Goal: Information Seeking & Learning: Find specific fact

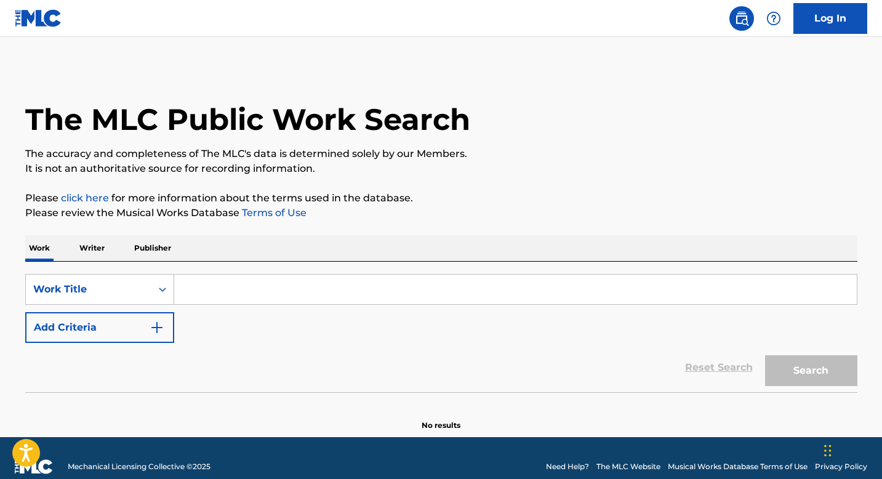
click at [239, 286] on input "Search Form" at bounding box center [515, 290] width 683 height 30
paste input "AMAHLONI"
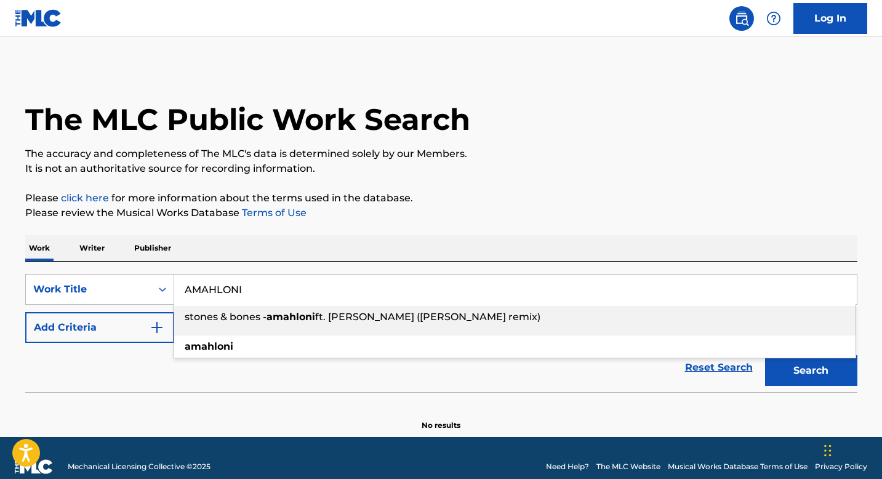
type input "AMAHLONI"
click at [167, 326] on button "Add Criteria" at bounding box center [99, 327] width 149 height 31
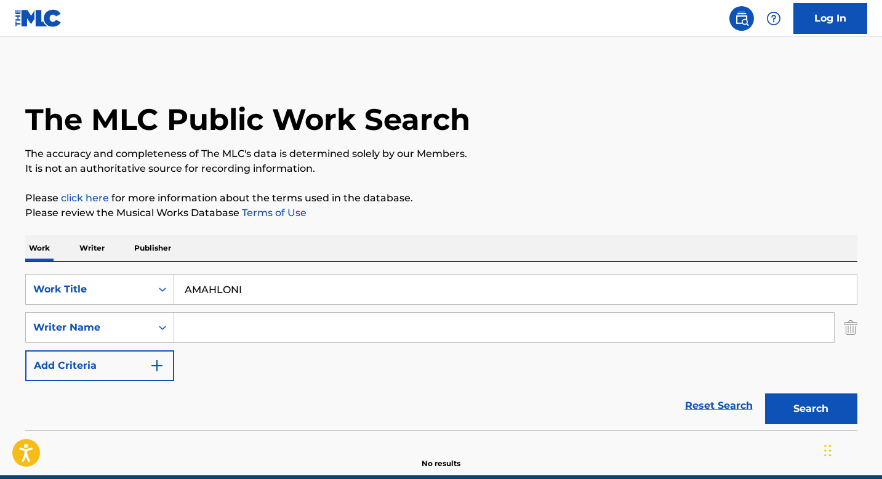
click at [230, 331] on input "Search Form" at bounding box center [504, 328] width 660 height 30
paste input "[PERSON_NAME], [PERSON_NAME], [PERSON_NAME]"
drag, startPoint x: 223, startPoint y: 328, endPoint x: 699, endPoint y: 360, distance: 477.0
click at [699, 360] on div "SearchWithCriteriaada2d309-223a-49d0-b4e2-955554a56668 Work Title AMAHLONI Sear…" at bounding box center [441, 327] width 832 height 107
type input "TIKOLO"
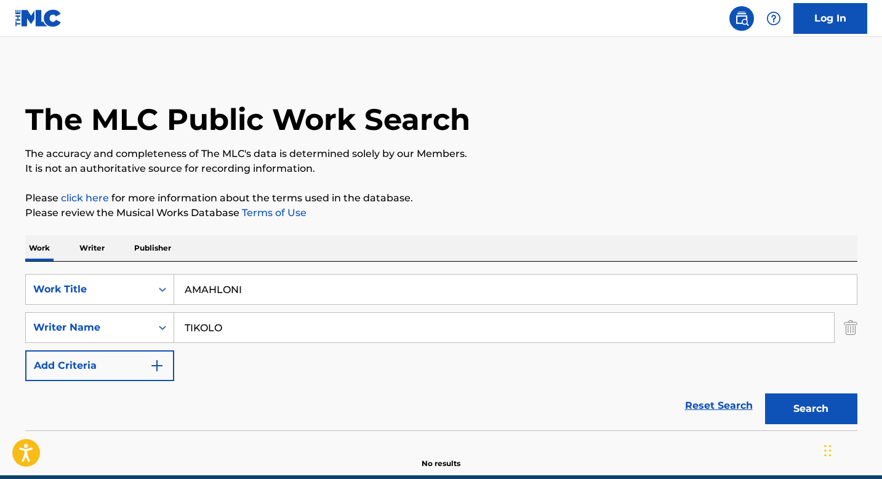
click at [765, 393] on button "Search" at bounding box center [811, 408] width 92 height 31
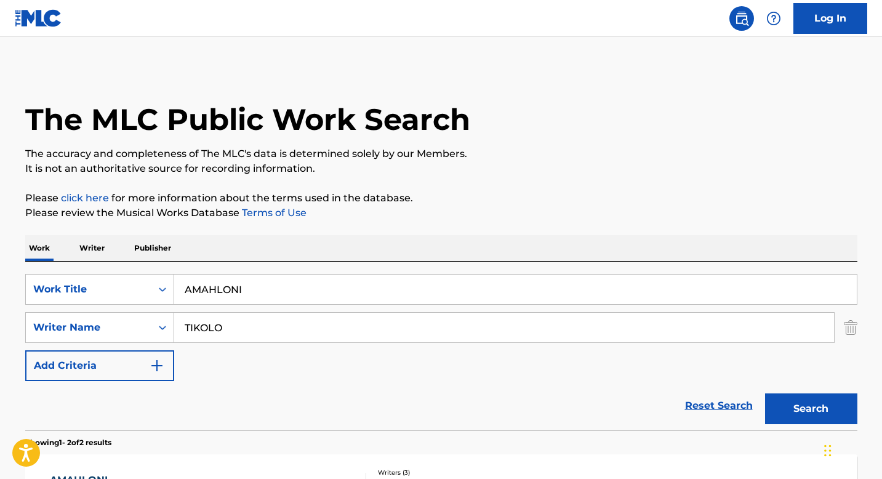
click at [208, 336] on input "TIKOLO" at bounding box center [504, 328] width 660 height 30
click at [209, 330] on input "TIKOLO" at bounding box center [504, 328] width 660 height 30
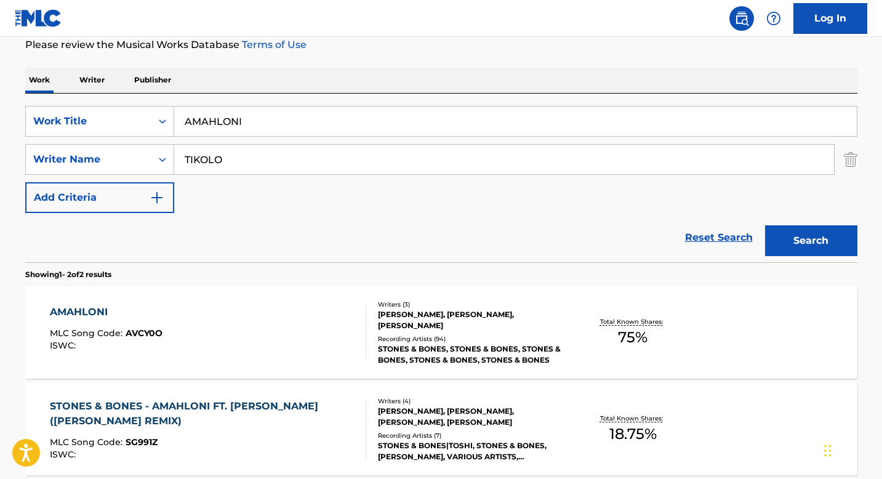
scroll to position [167, 0]
click at [299, 336] on div "AMAHLONI MLC Song Code : AVCY0O ISWC :" at bounding box center [208, 332] width 316 height 55
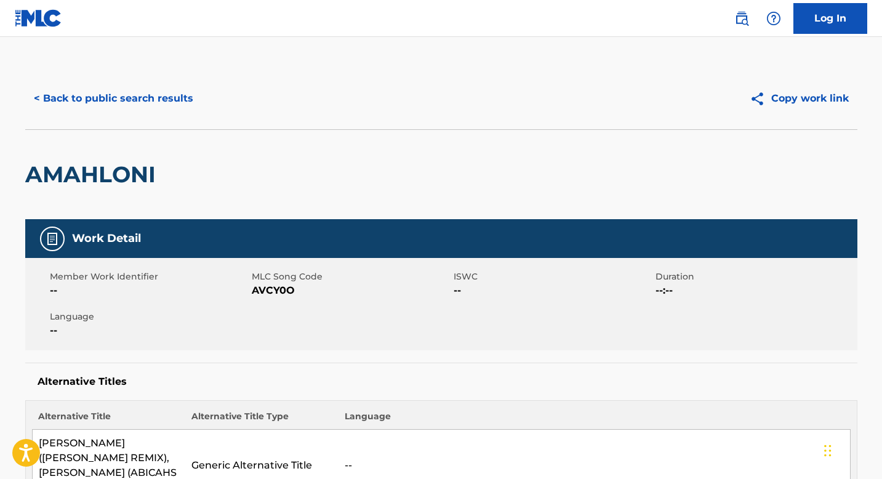
click at [151, 94] on button "< Back to public search results" at bounding box center [113, 98] width 177 height 31
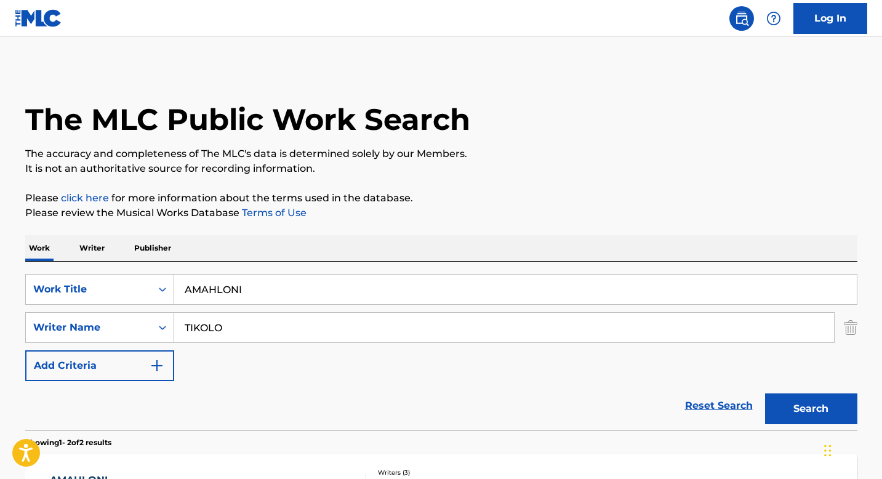
scroll to position [167, 0]
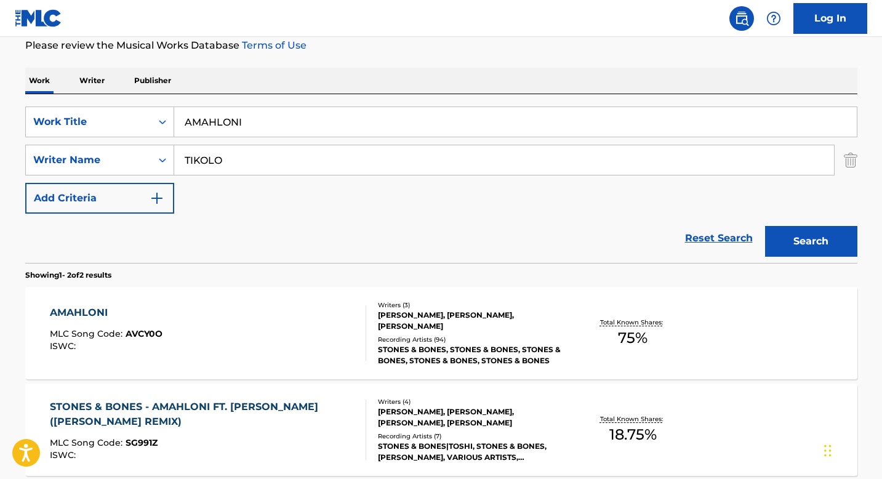
click at [297, 129] on input "AMAHLONI" at bounding box center [515, 122] width 683 height 30
paste input "HOLD ME DOWN', 'Hold Me Down"
drag, startPoint x: 271, startPoint y: 123, endPoint x: 486, endPoint y: 132, distance: 215.7
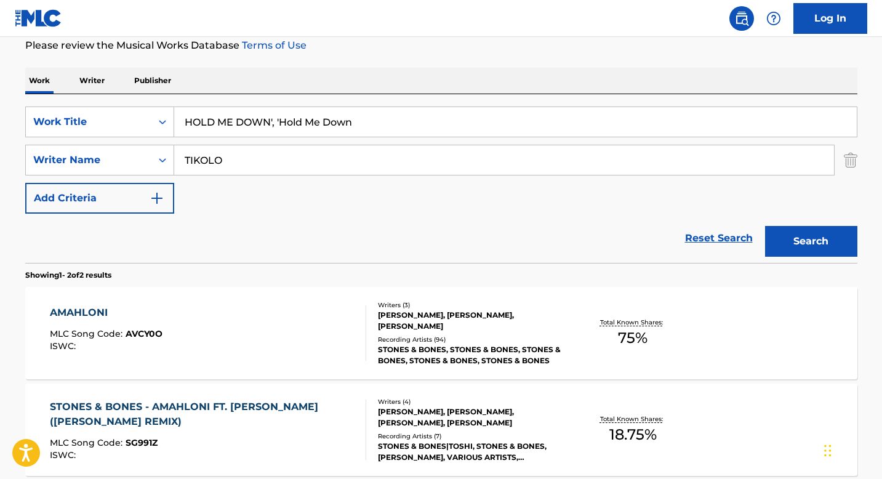
click at [486, 132] on input "HOLD ME DOWN', 'Hold Me Down" at bounding box center [515, 122] width 683 height 30
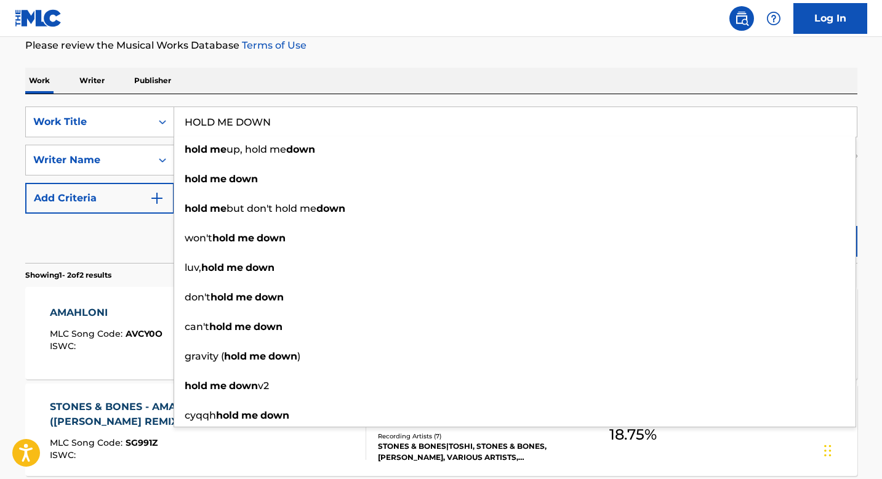
click at [231, 117] on input "HOLD ME DOWN" at bounding box center [515, 122] width 683 height 30
type input "`"
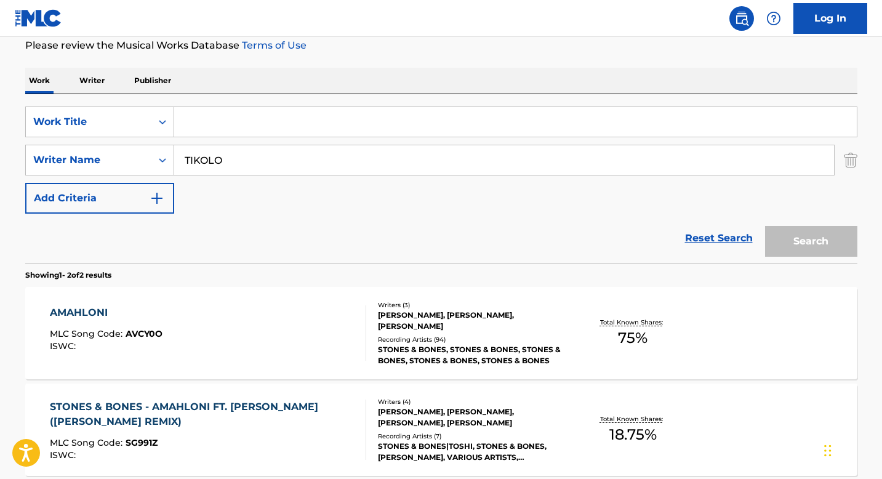
paste input "HOLD ME DOWN"
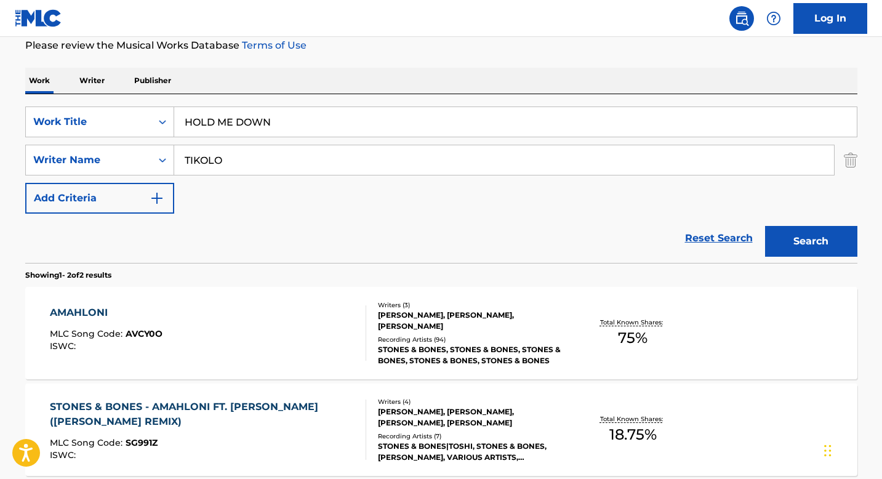
type input "HOLD ME DOWN"
click at [239, 159] on input "TIKOLO" at bounding box center [504, 160] width 660 height 30
paste input "[PERSON_NAME], [PERSON_NAME] [PERSON_NAME], [PERSON_NAME] [PERSON_NAME], [PERSO…"
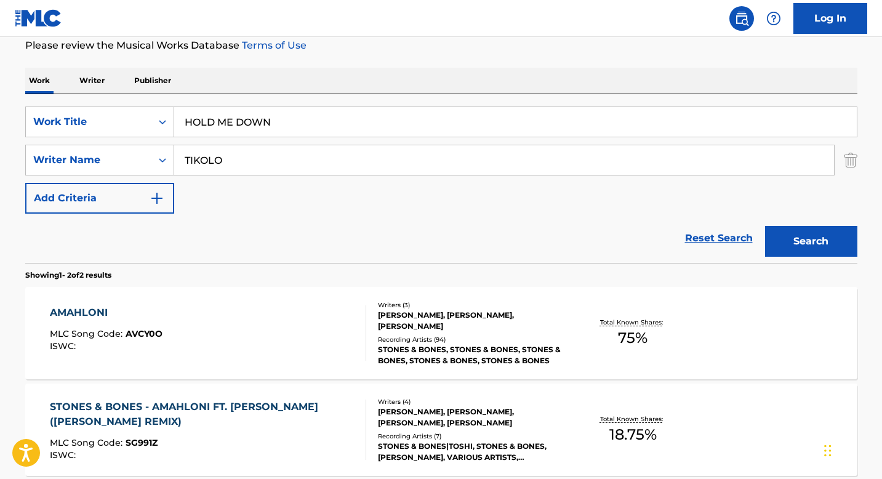
type input "[PERSON_NAME], [PERSON_NAME] [PERSON_NAME], [PERSON_NAME] [PERSON_NAME], [PERSO…"
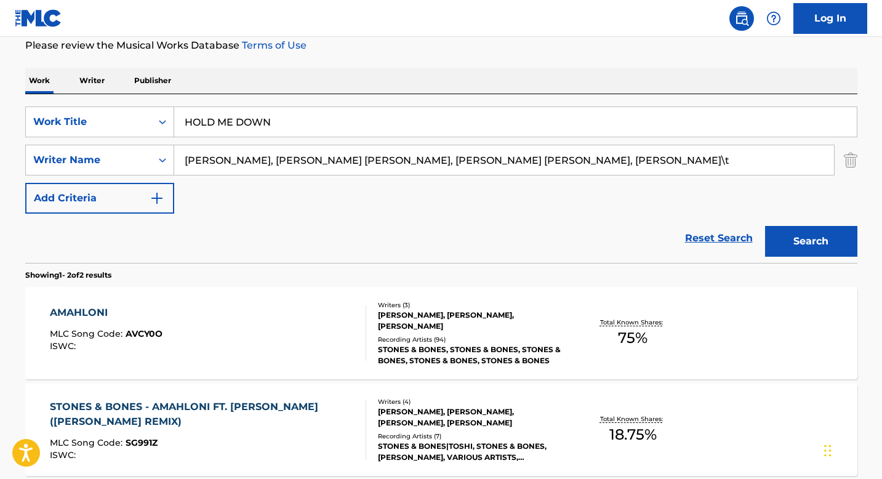
click at [244, 158] on input "[PERSON_NAME], [PERSON_NAME] [PERSON_NAME], [PERSON_NAME] [PERSON_NAME], [PERSO…" at bounding box center [504, 160] width 660 height 30
click at [400, 159] on input "[PERSON_NAME], [PERSON_NAME] [PERSON_NAME], [PERSON_NAME] [PERSON_NAME], [PERSO…" at bounding box center [504, 160] width 660 height 30
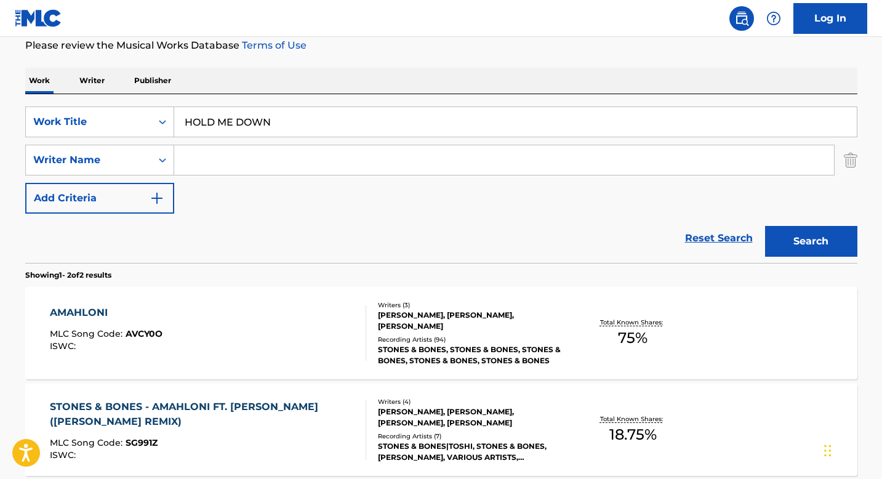
paste input "[PERSON_NAME]"
type input "[PERSON_NAME]"
click at [808, 238] on button "Search" at bounding box center [811, 241] width 92 height 31
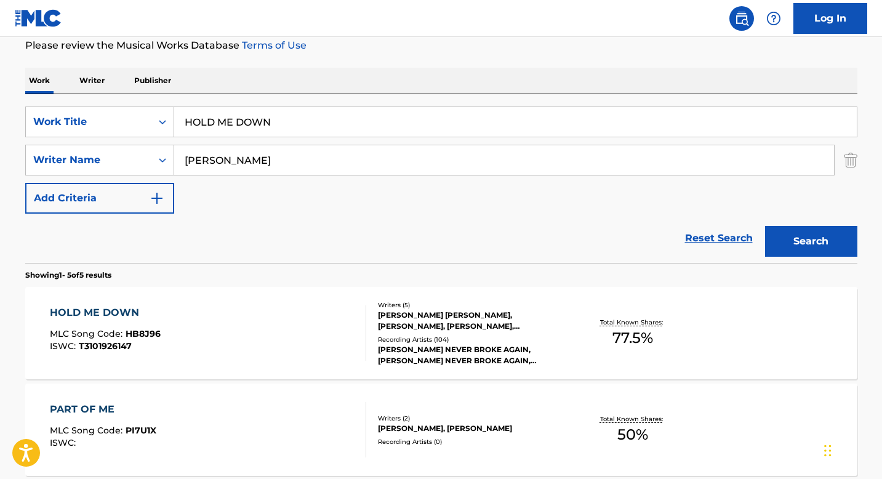
click at [261, 305] on div "HOLD ME DOWN MLC Song Code : HB8J96 ISWC : T3101926147 Writers ( 5 ) [PERSON_NA…" at bounding box center [441, 333] width 832 height 92
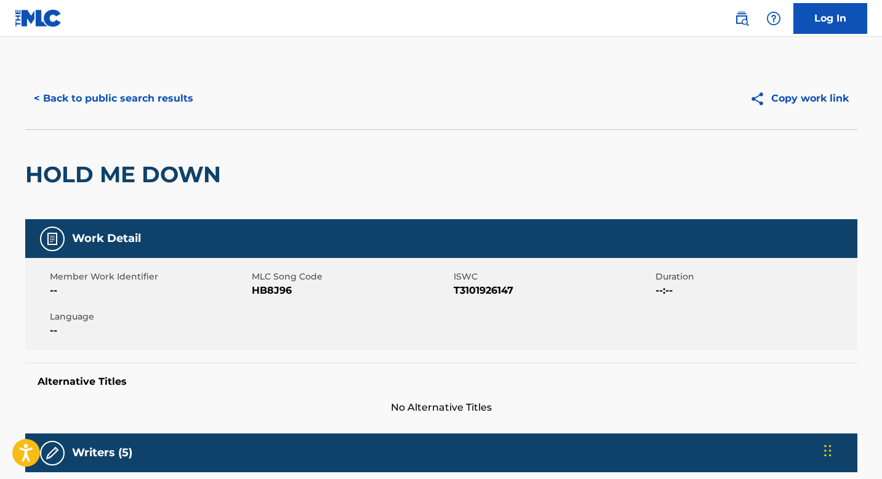
click at [114, 97] on button "< Back to public search results" at bounding box center [113, 98] width 177 height 31
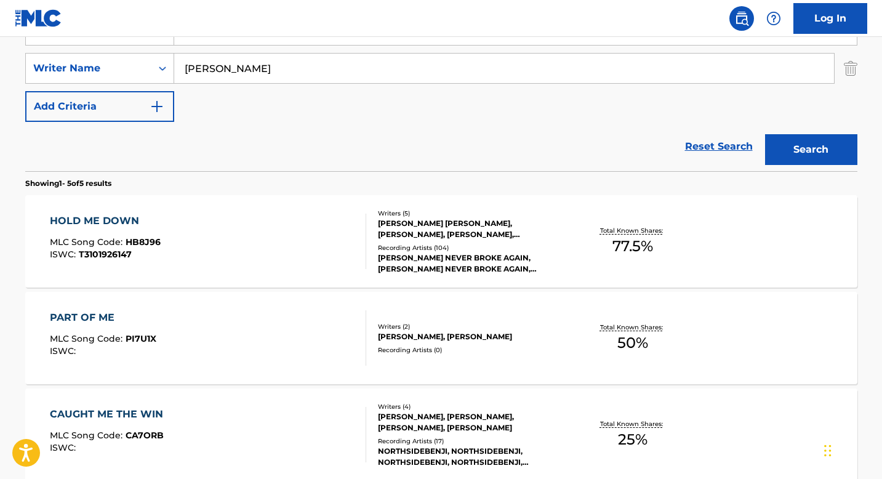
scroll to position [262, 0]
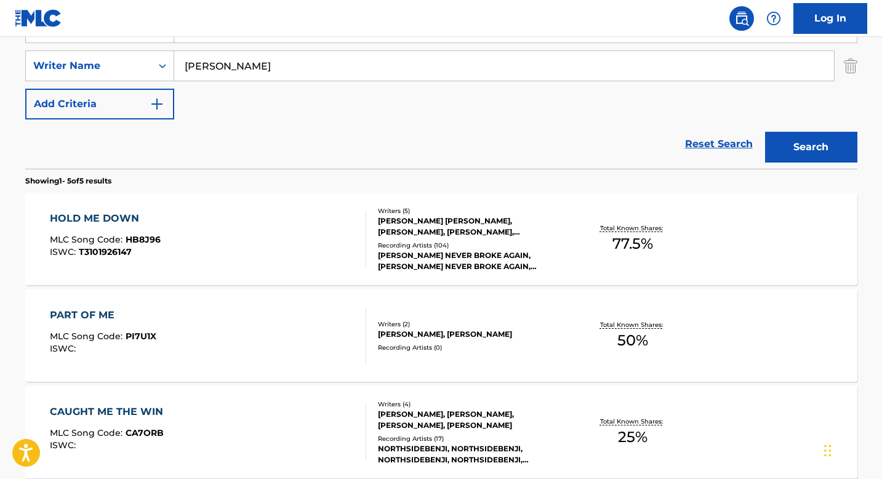
click at [251, 339] on div "PART OF ME MLC Song Code : PI7U1X ISWC :" at bounding box center [208, 335] width 316 height 55
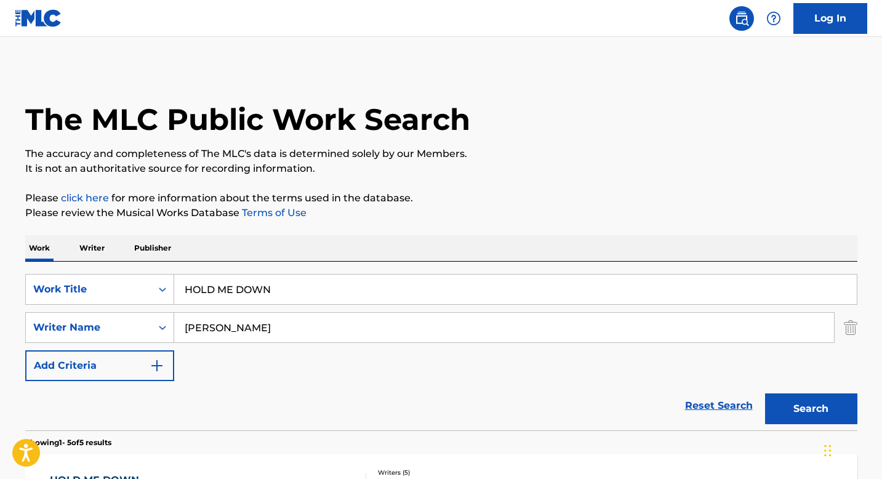
scroll to position [262, 0]
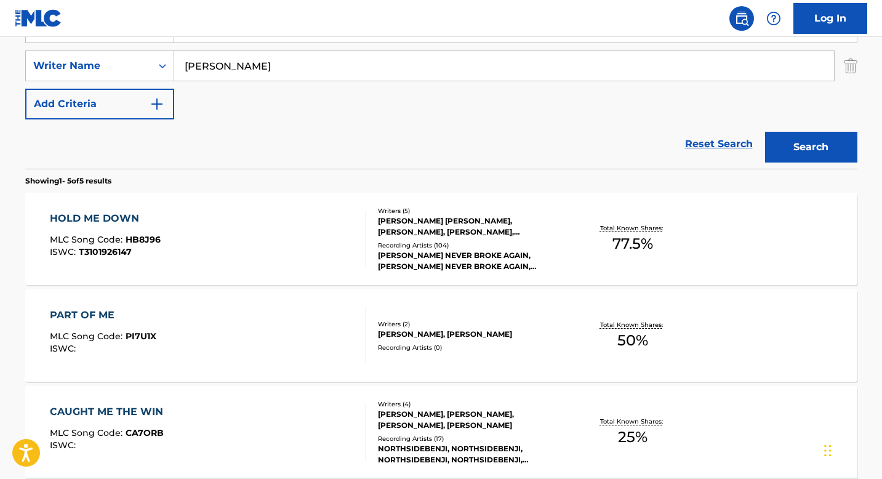
click at [270, 225] on div "HOLD ME DOWN MLC Song Code : HB8J96 ISWC : T3101926147" at bounding box center [208, 238] width 316 height 55
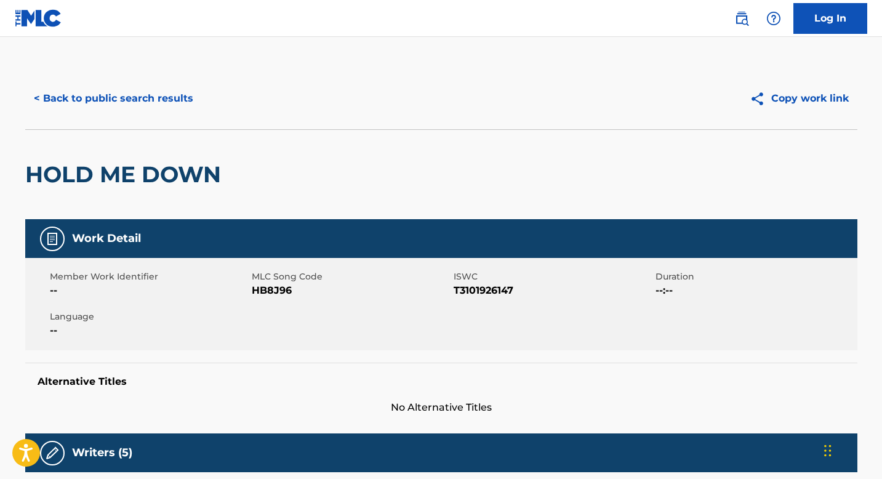
click at [95, 95] on button "< Back to public search results" at bounding box center [113, 98] width 177 height 31
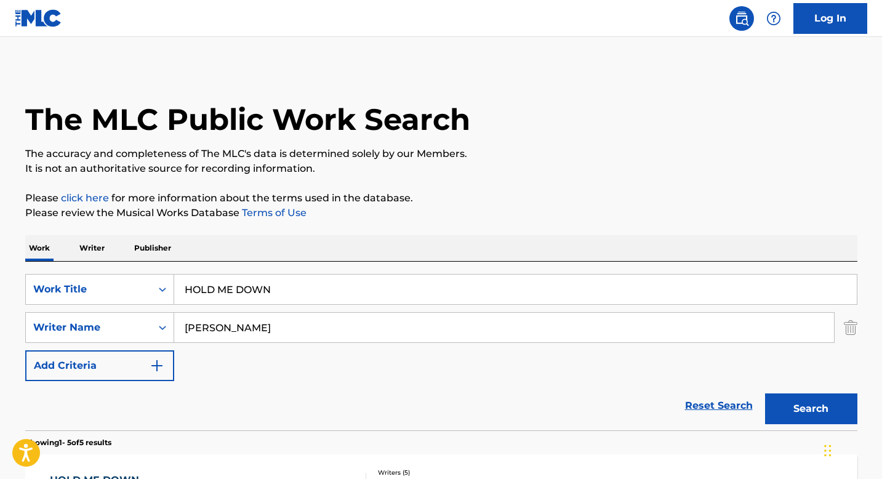
scroll to position [262, 0]
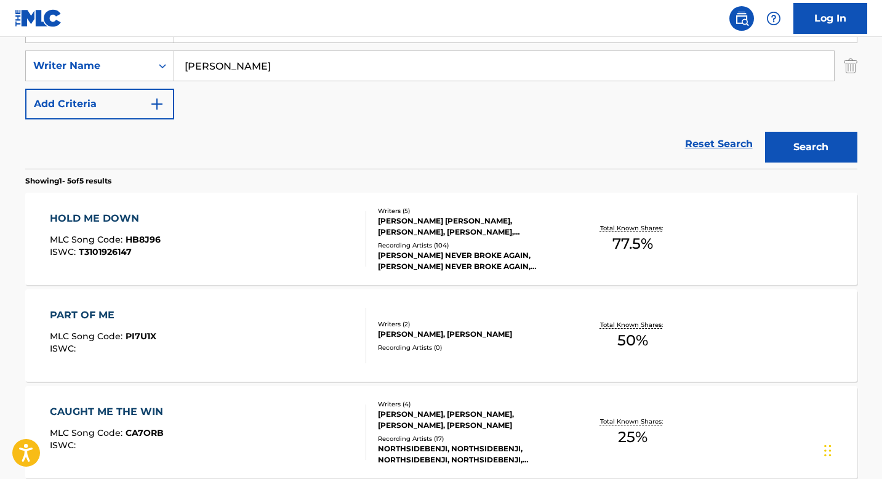
click at [284, 73] on input "[PERSON_NAME]" at bounding box center [504, 66] width 660 height 30
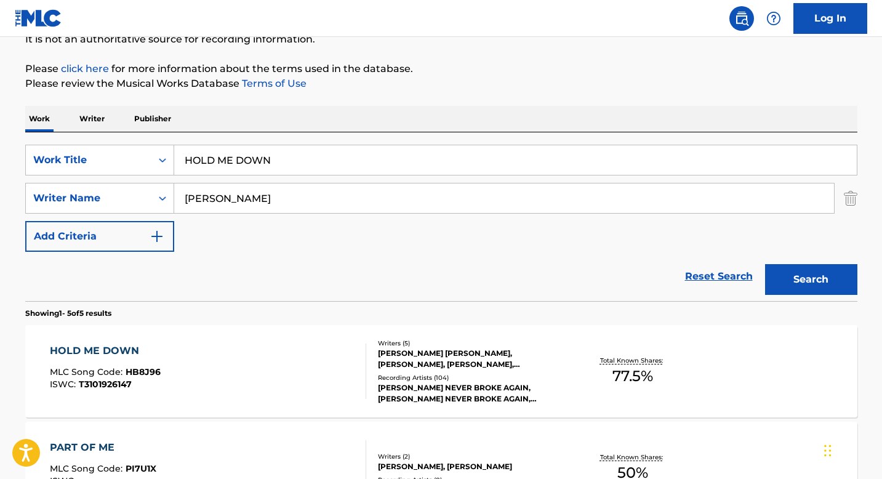
scroll to position [0, 0]
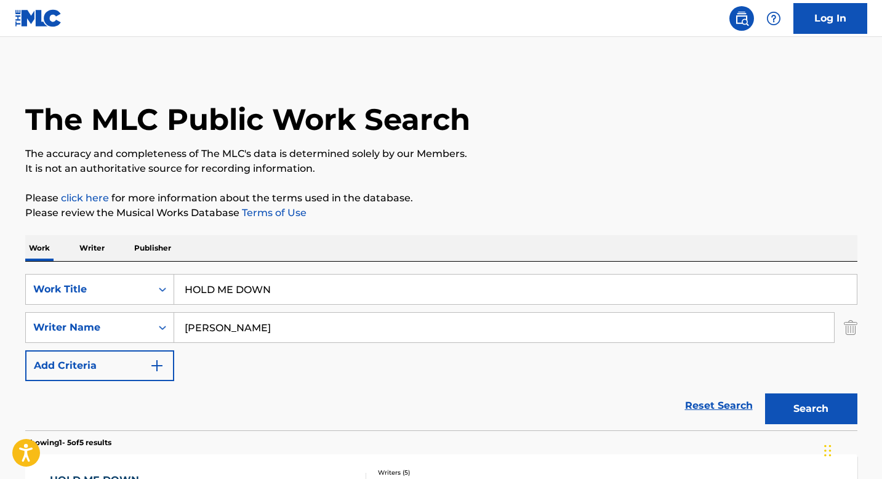
click at [293, 286] on input "HOLD ME DOWN" at bounding box center [515, 290] width 683 height 30
paste input ""ISWC: T9047995084 Title: RUN THIS TOWN Artists: [PERSON_NAME]: SESEAC: ""
click at [265, 287] on input ""ISWC: T9047995084 Title: RUN THIS TOWN Artists: [PERSON_NAME]: SESEAC: "" at bounding box center [515, 290] width 683 height 30
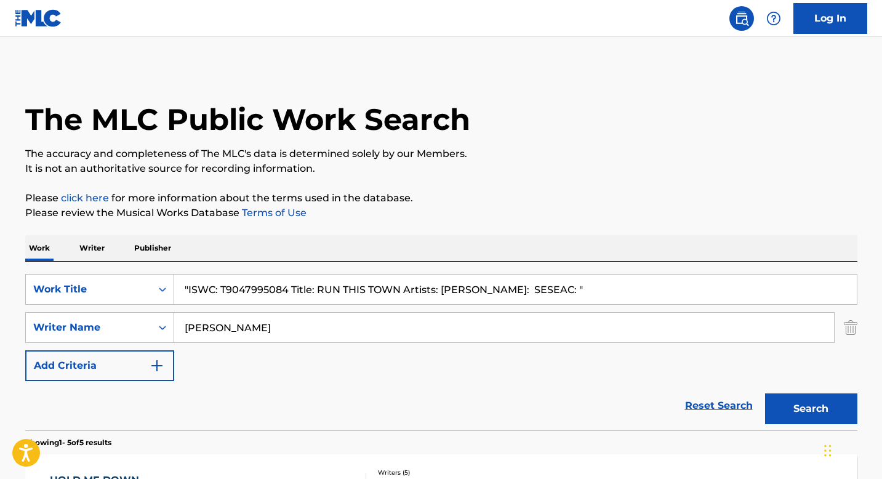
click at [265, 287] on input ""ISWC: T9047995084 Title: RUN THIS TOWN Artists: [PERSON_NAME]: SESEAC: "" at bounding box center [515, 290] width 683 height 30
click at [392, 291] on input ""ISWC: T9047995084 Title: RUN THIS TOWN Artists: [PERSON_NAME]: SESEAC: "" at bounding box center [515, 290] width 683 height 30
type input ""ISWC: T9047995084 Title: RUN THIS TOWN Artists: [PERSON_NAME]: SESEAC: ""
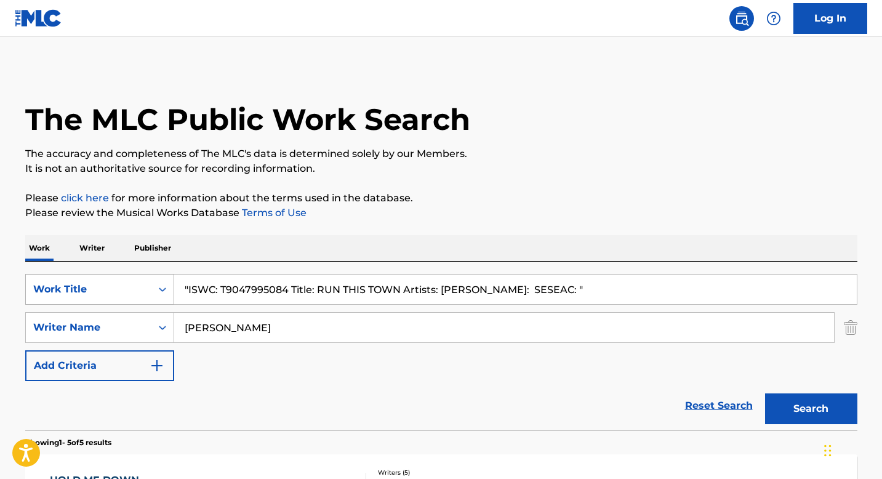
click at [158, 288] on div "Search Form" at bounding box center [162, 289] width 22 height 22
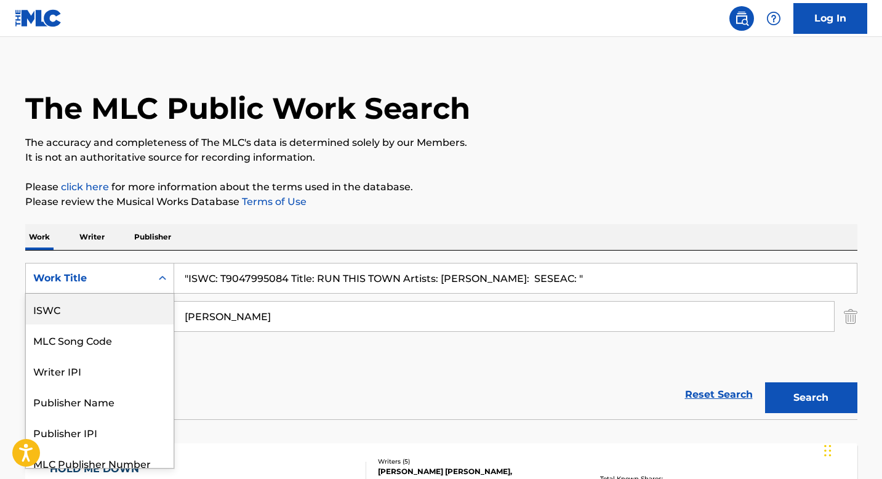
click at [116, 310] on div "ISWC" at bounding box center [100, 309] width 148 height 31
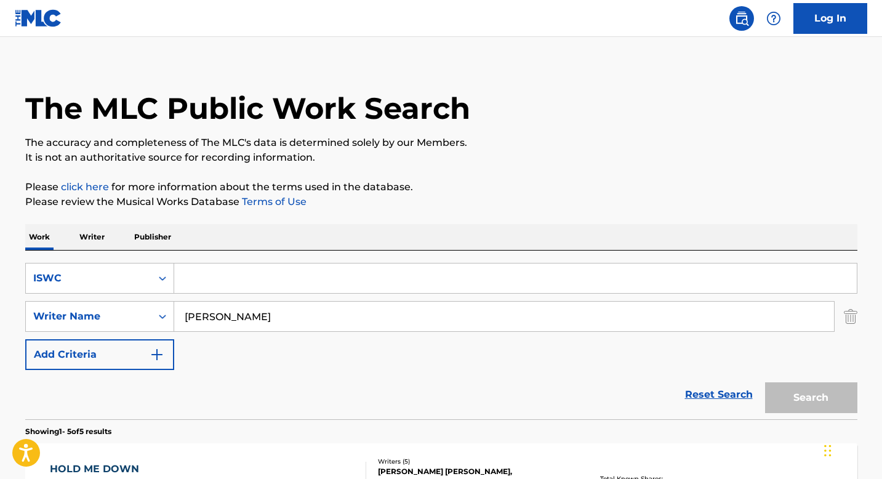
click at [250, 260] on div "SearchWithCriteria2a797118-6481-4e1c-a978-1eb2dfff5a1b ISWC SearchWithCriteria6…" at bounding box center [441, 335] width 832 height 169
click at [254, 324] on input "[PERSON_NAME]" at bounding box center [504, 317] width 660 height 30
click at [854, 323] on img "Search Form" at bounding box center [851, 316] width 14 height 31
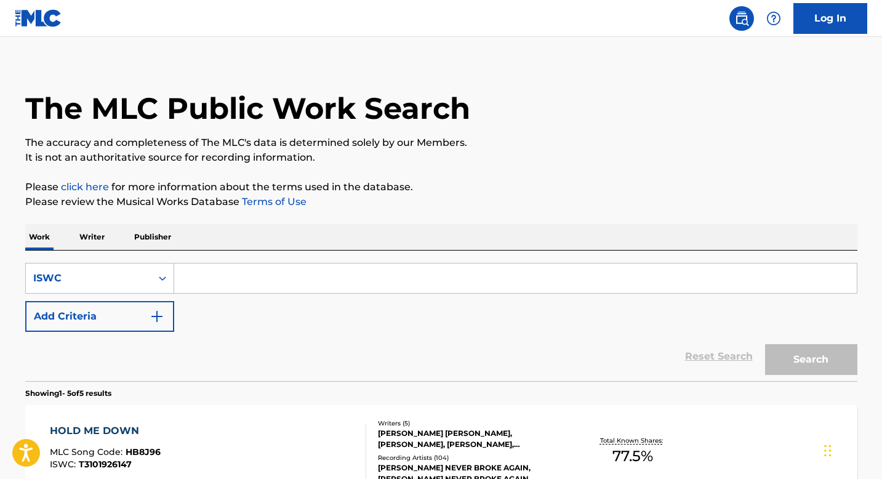
click at [247, 270] on input "Search Form" at bounding box center [515, 278] width 683 height 30
paste input "T9047995084"
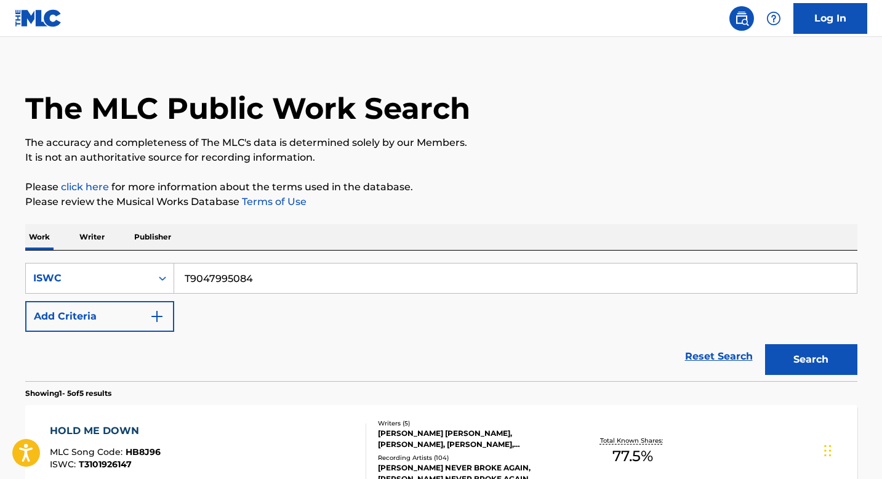
type input "T9047995084"
click at [819, 360] on button "Search" at bounding box center [811, 359] width 92 height 31
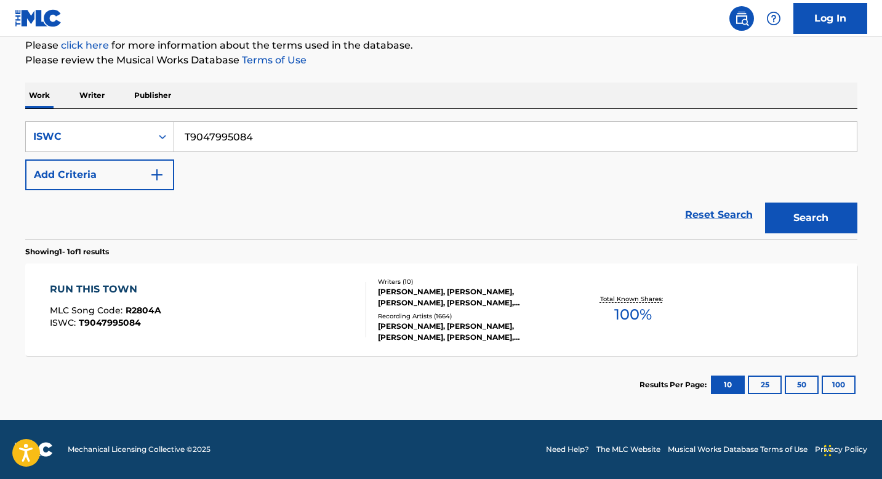
click at [264, 295] on div "RUN THIS TOWN MLC Song Code : R2804A ISWC : T9047995084" at bounding box center [208, 309] width 316 height 55
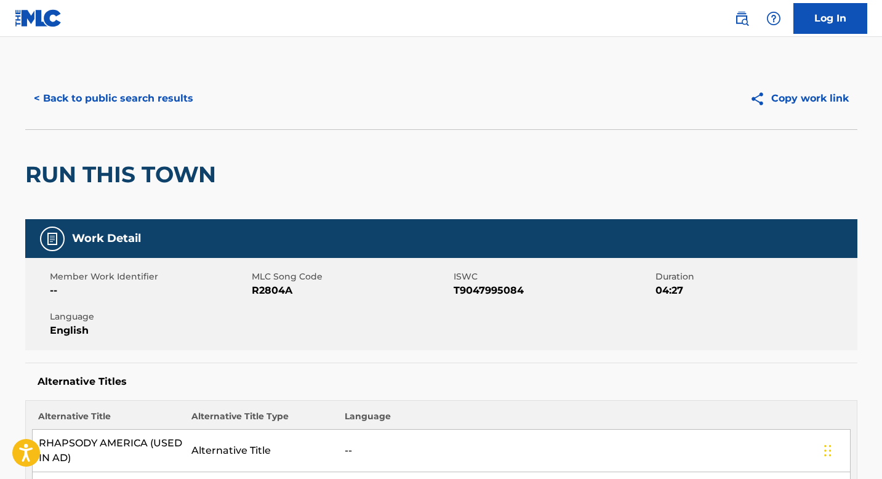
click at [112, 99] on button "< Back to public search results" at bounding box center [113, 98] width 177 height 31
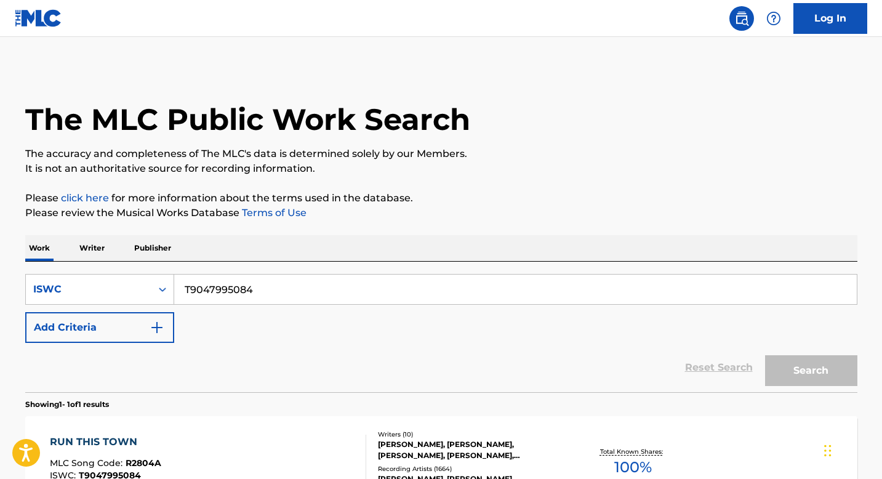
scroll to position [121, 0]
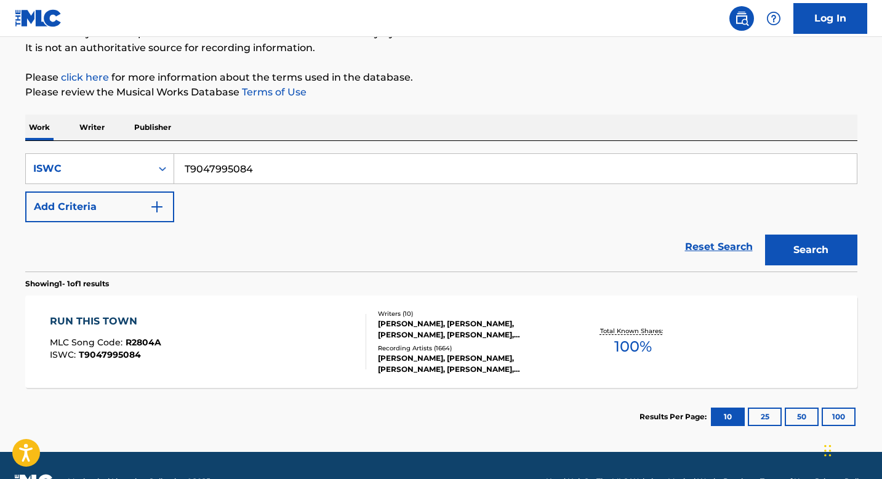
click at [276, 166] on input "T9047995084" at bounding box center [515, 169] width 683 height 30
paste input ""ISWC: T9226150738 Title: REAL LOVE Artists: [PERSON_NAME]: SESEAC: ""
type input ""ISWC: T9226150738 Title: REAL LOVE Artists: [PERSON_NAME]: SESEAC: ""
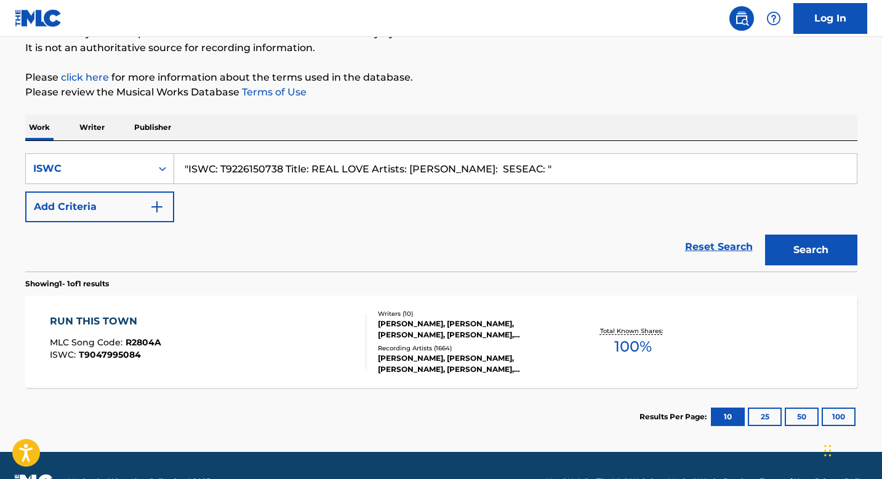
click at [259, 171] on input ""ISWC: T9226150738 Title: REAL LOVE Artists: [PERSON_NAME]: SESEAC: "" at bounding box center [515, 169] width 683 height 30
click at [548, 173] on input ""ISWC: T9226150738 Title: REAL LOVE Artists: [PERSON_NAME]: SESEAC: "" at bounding box center [515, 169] width 683 height 30
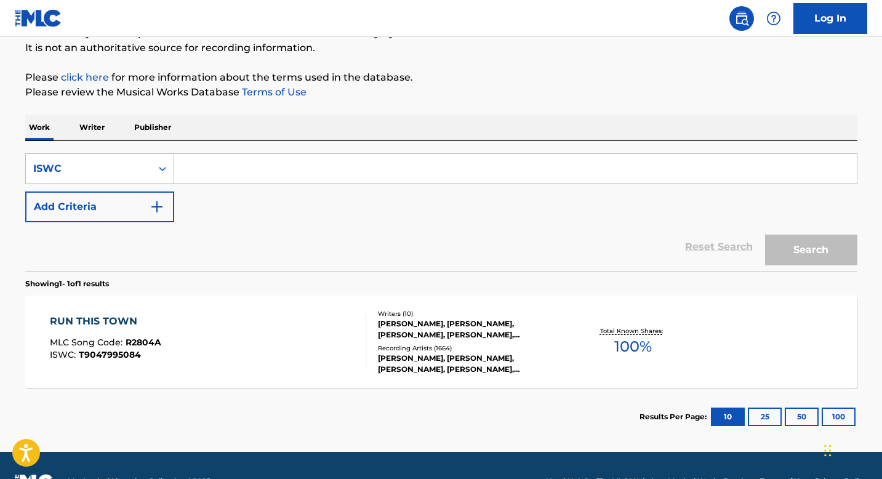
paste input "T9226150738"
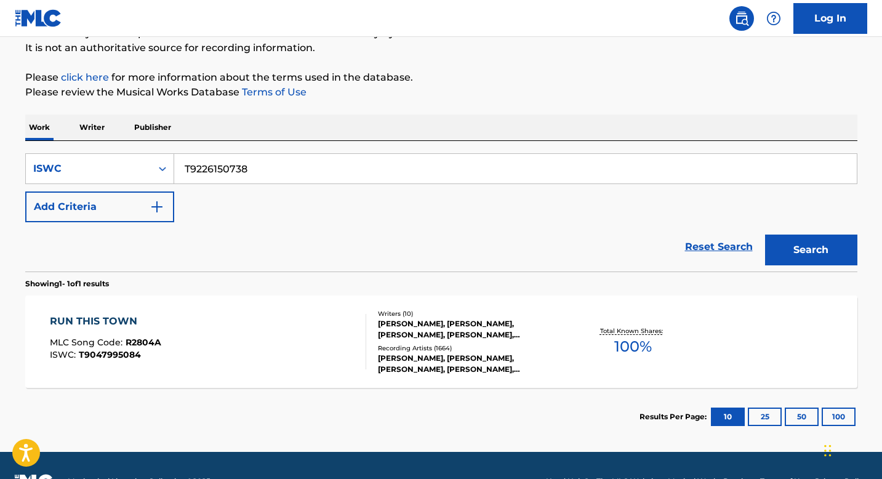
type input "T9226150738"
click at [765, 235] on button "Search" at bounding box center [811, 250] width 92 height 31
click at [801, 247] on button "Search" at bounding box center [811, 250] width 92 height 31
click at [235, 336] on div "REAL LOVE MLC Song Code : RVAJ25 ISWC : T9226150738" at bounding box center [208, 341] width 316 height 55
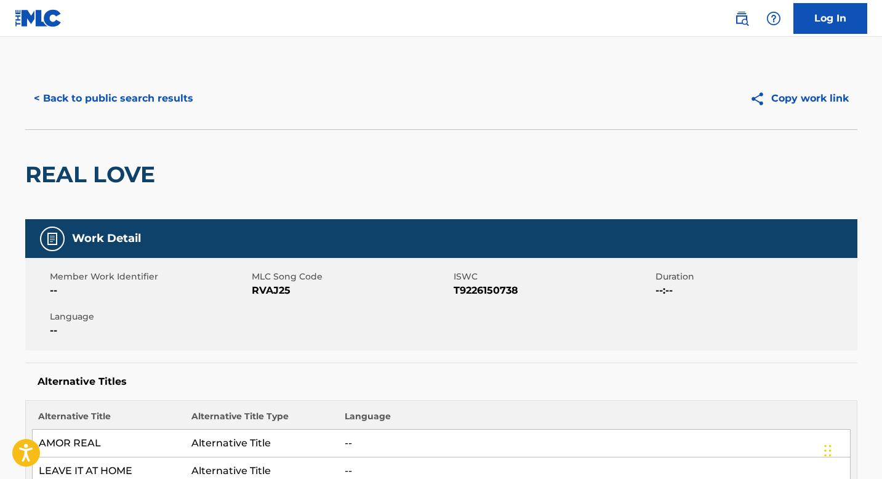
click at [150, 103] on button "< Back to public search results" at bounding box center [113, 98] width 177 height 31
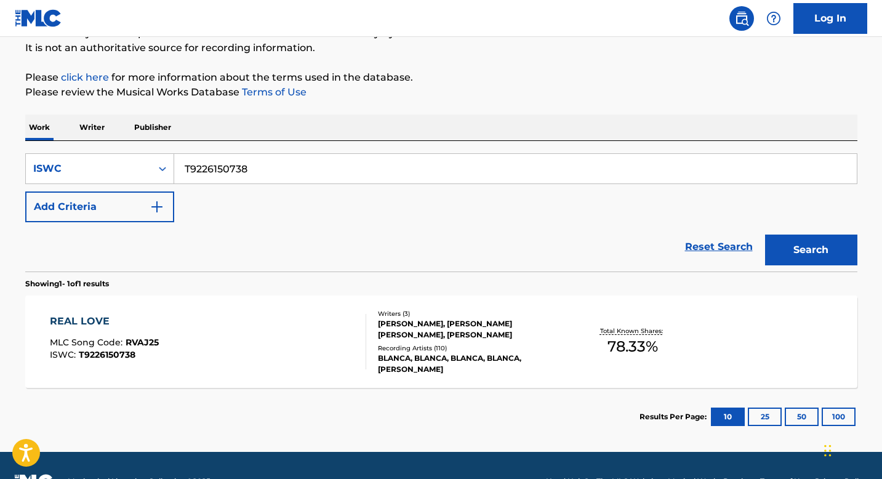
click at [268, 167] on input "T9226150738" at bounding box center [515, 169] width 683 height 30
click at [214, 331] on div "REAL LOVE MLC Song Code : RVAJ25 ISWC : T9226150738" at bounding box center [208, 341] width 316 height 55
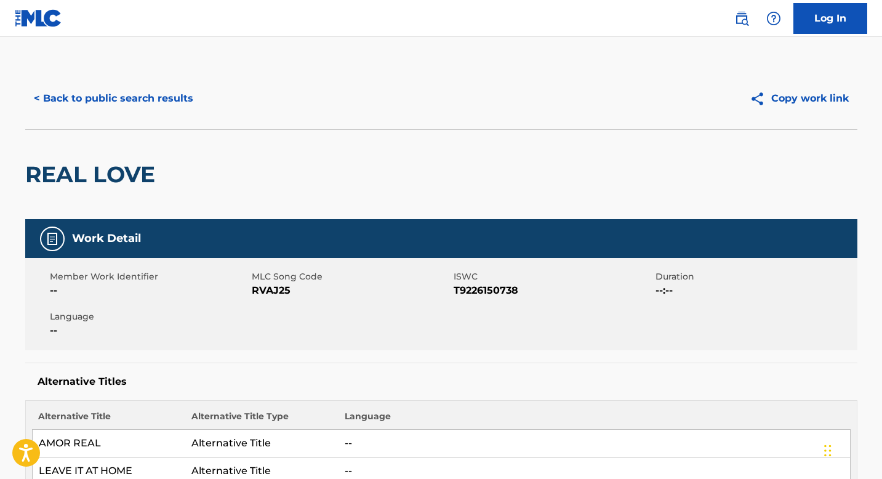
click at [111, 102] on button "< Back to public search results" at bounding box center [113, 98] width 177 height 31
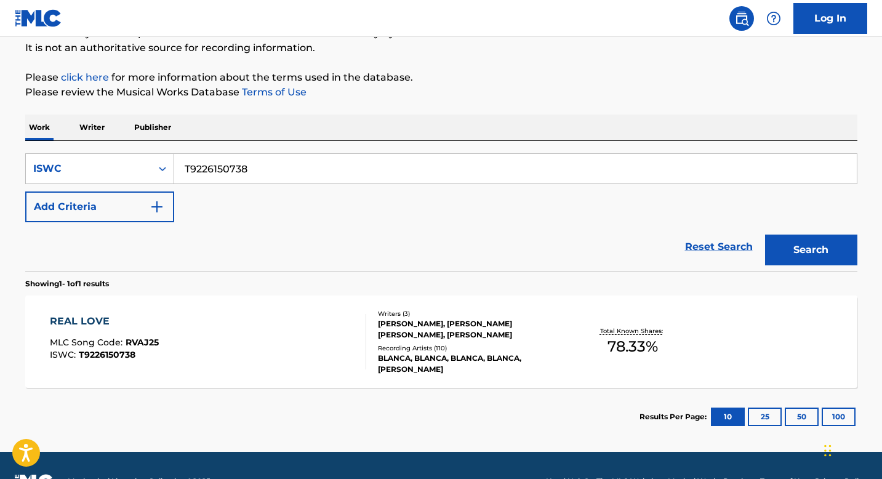
click at [267, 165] on input "T9226150738" at bounding box center [515, 169] width 683 height 30
paste input ""ISWC: T9216958586 Title: She A Bad One Artists: Red Cafe GMR: SESEAC: ""
type input ""ISWC: T9216958586 Title: She A Bad One Artists: Red Cafe GMR: SESEAC: ""
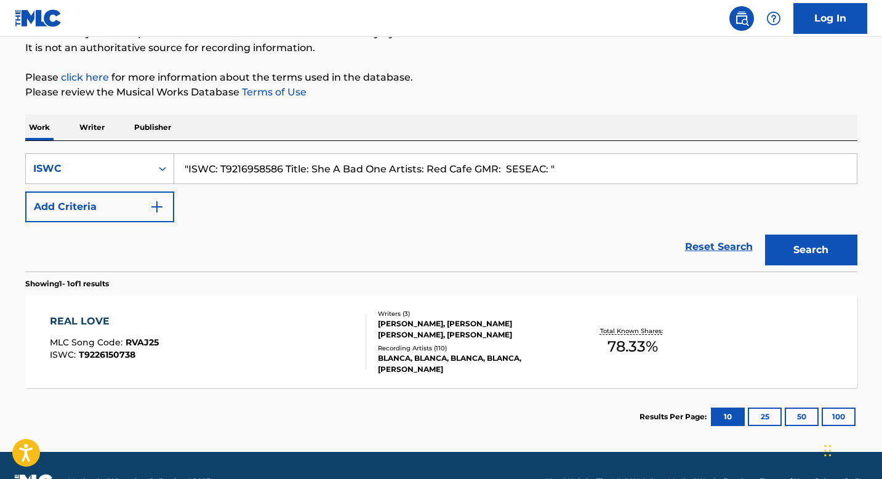
click at [260, 167] on input ""ISWC: T9216958586 Title: She A Bad One Artists: Red Cafe GMR: SESEAC: "" at bounding box center [515, 169] width 683 height 30
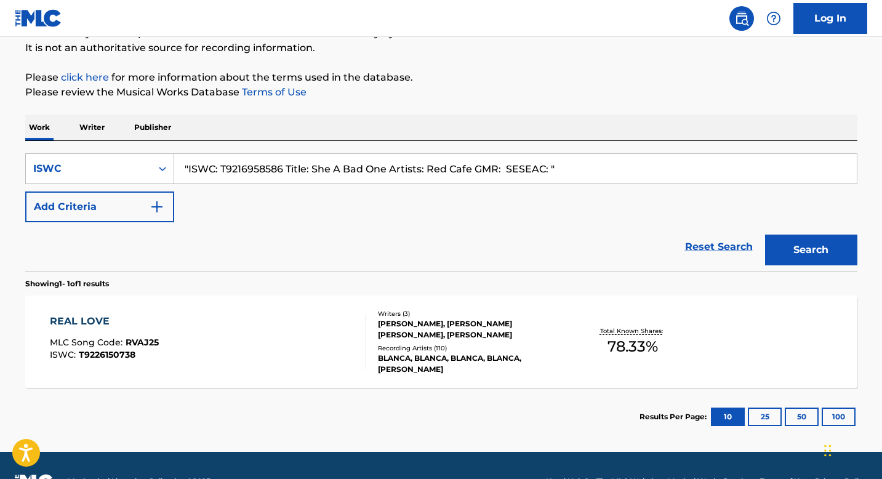
click at [475, 172] on input ""ISWC: T9216958586 Title: She A Bad One Artists: Red Cafe GMR: SESEAC: "" at bounding box center [515, 169] width 683 height 30
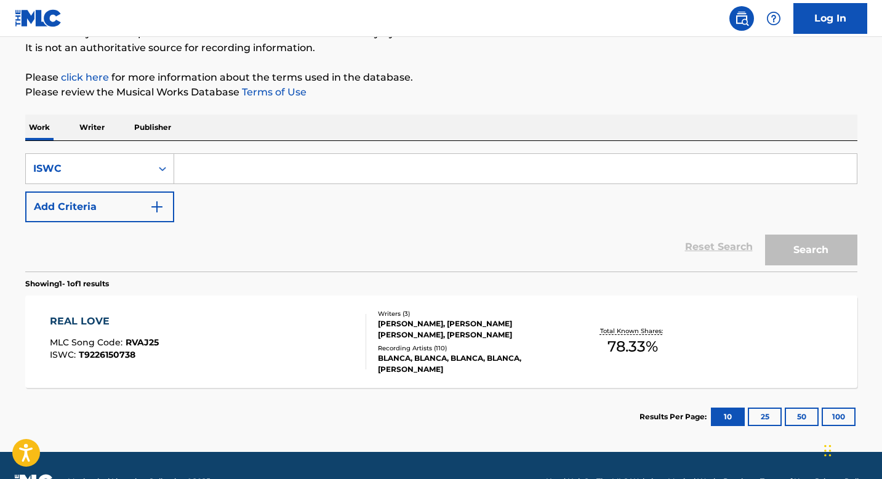
paste input "T9216958586"
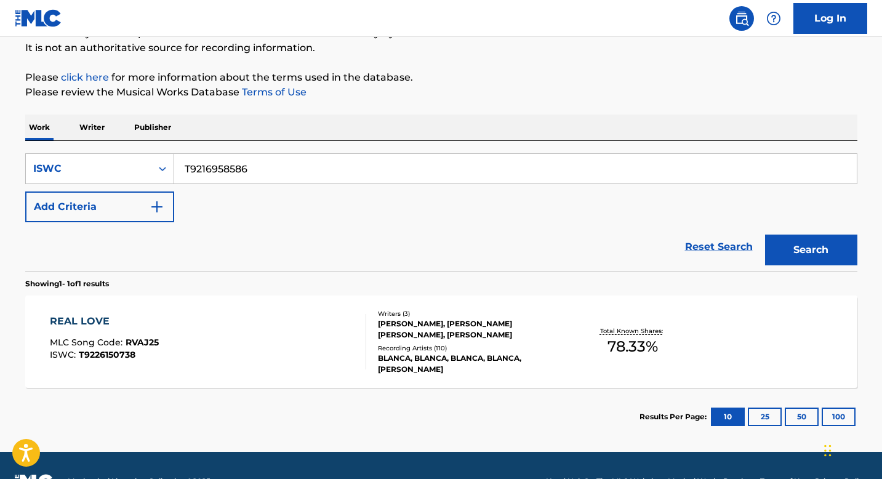
click at [765, 235] on button "Search" at bounding box center [811, 250] width 92 height 31
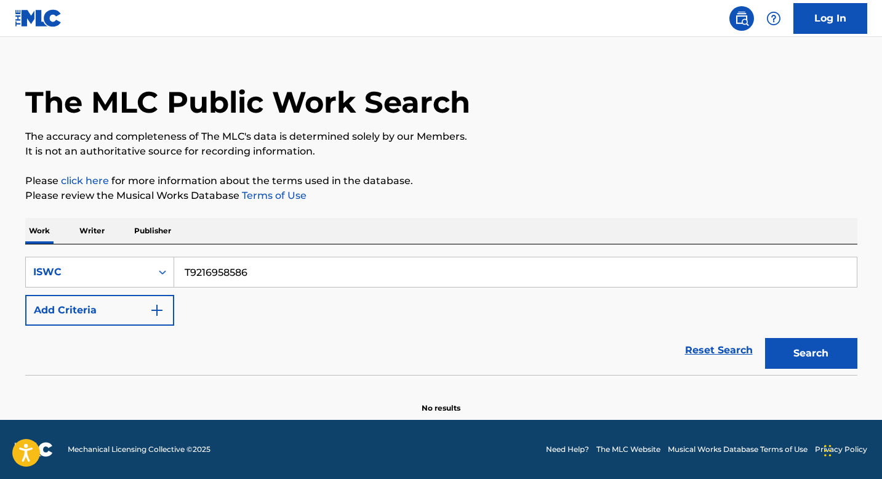
scroll to position [17, 0]
click at [219, 269] on input "T9216958586" at bounding box center [515, 272] width 683 height 30
click at [814, 355] on button "Search" at bounding box center [811, 353] width 92 height 31
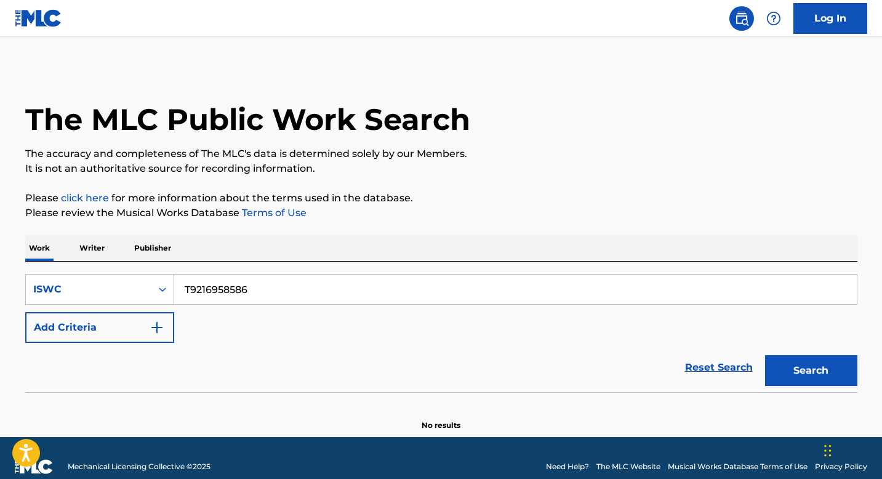
click at [263, 295] on input "T9216958586" at bounding box center [515, 290] width 683 height 30
paste input ""ISWC: T9202752032, T9213031711 Title: Soy Yo Artists: [PERSON_NAME] GMR: SESEA…"
type input ""ISWC: T9202752032, T9213031711 Title: Soy Yo Artists: [PERSON_NAME] GMR: SESEA…"
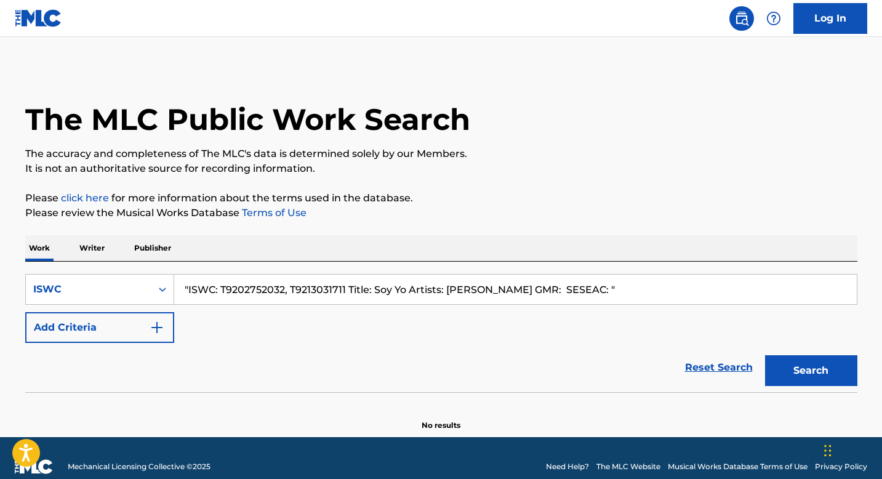
click at [268, 289] on input ""ISWC: T9202752032, T9213031711 Title: Soy Yo Artists: [PERSON_NAME] GMR: SESEA…" at bounding box center [515, 290] width 683 height 30
click at [593, 285] on input ""ISWC: T9202752032, T9213031711 Title: Soy Yo Artists: [PERSON_NAME] GMR: SESEA…" at bounding box center [515, 290] width 683 height 30
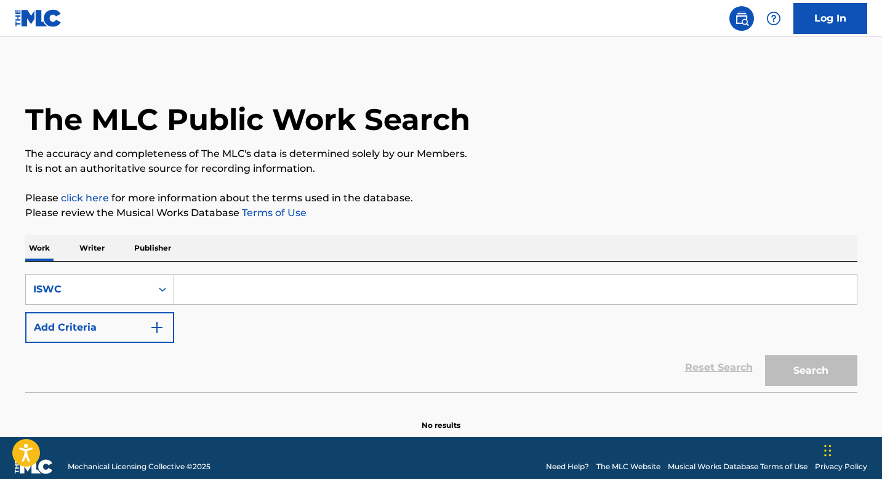
paste input "T9202752032"
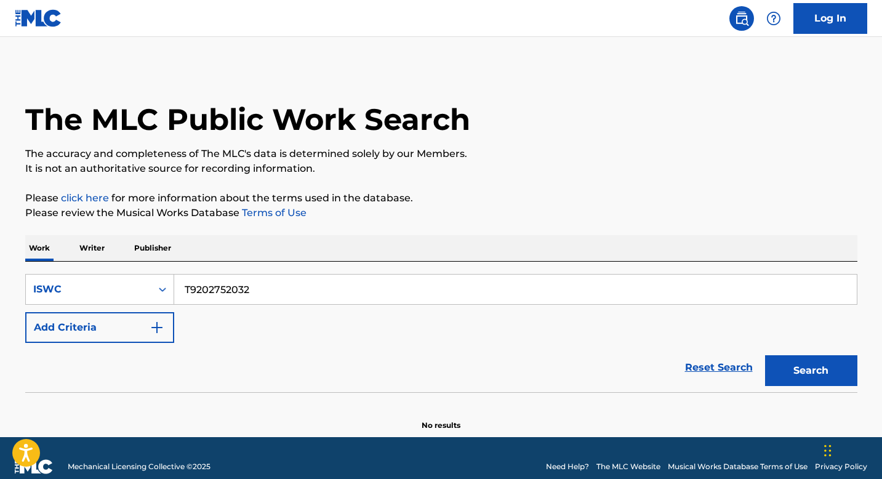
type input "T9202752032"
click at [819, 369] on button "Search" at bounding box center [811, 370] width 92 height 31
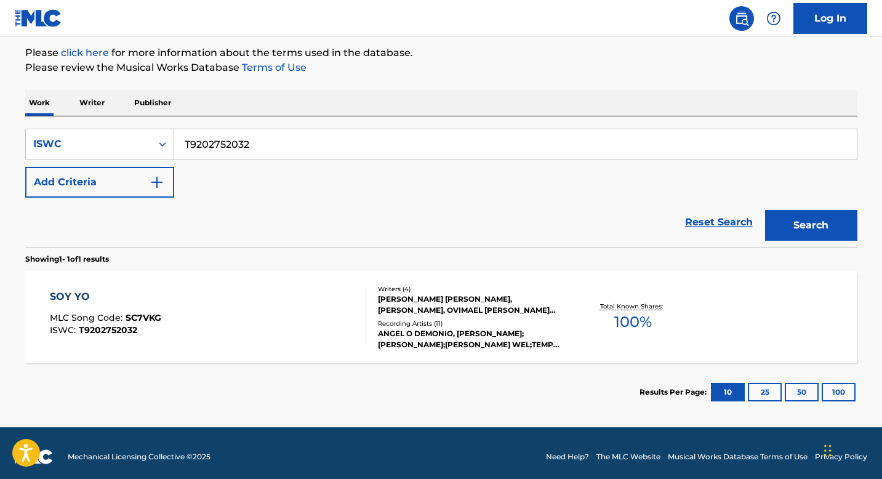
scroll to position [146, 0]
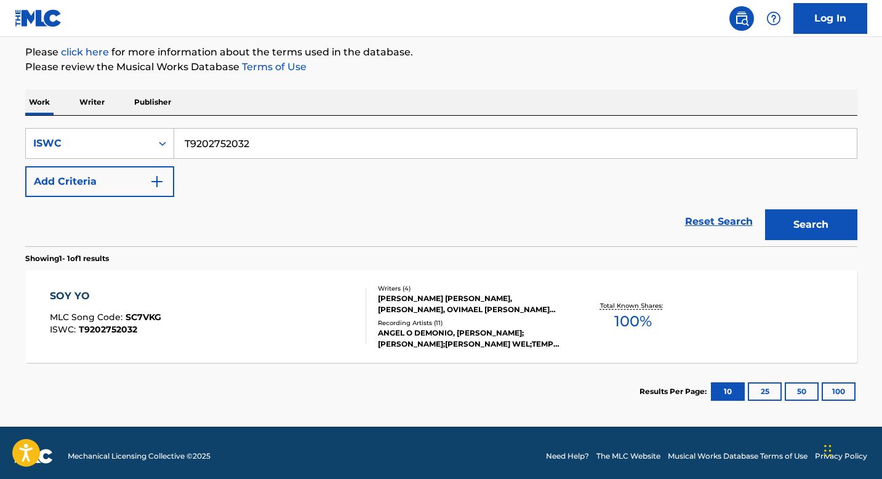
click at [268, 302] on div "SOY YO MLC Song Code : SC7VKG ISWC : T9202752032" at bounding box center [208, 316] width 316 height 55
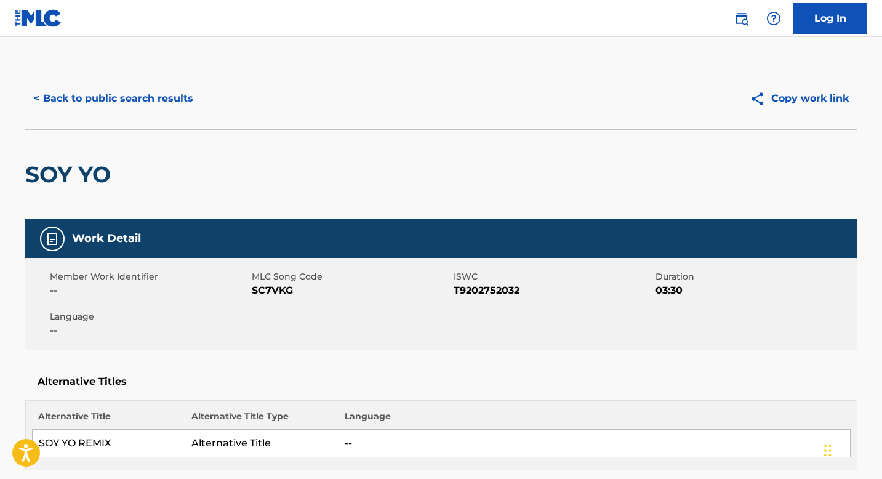
click at [82, 99] on button "< Back to public search results" at bounding box center [113, 98] width 177 height 31
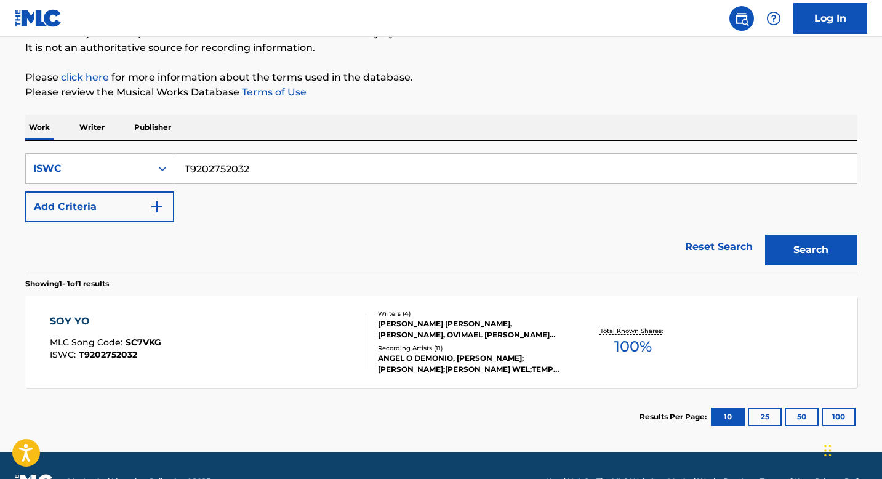
click at [291, 164] on input "T9202752032" at bounding box center [515, 169] width 683 height 30
paste input "13031711"
click at [765, 235] on button "Search" at bounding box center [811, 250] width 92 height 31
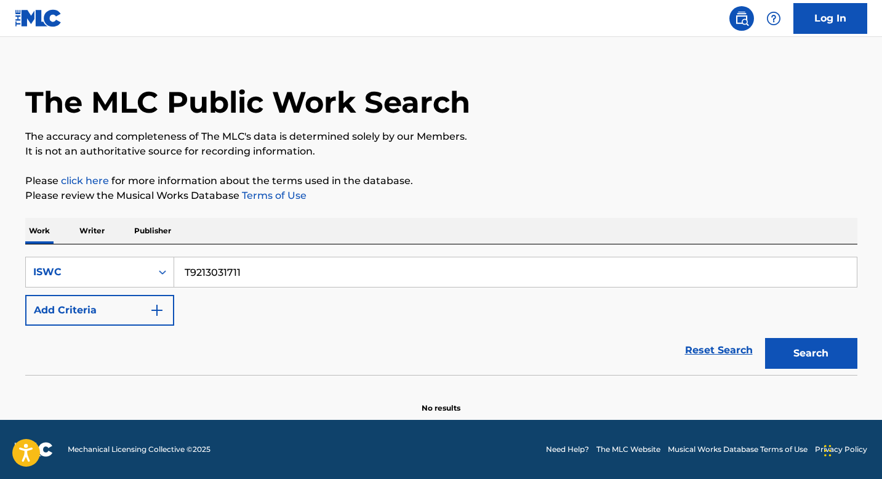
scroll to position [17, 0]
click at [267, 277] on input "T9213031711" at bounding box center [515, 272] width 683 height 30
paste input ""ISWC: T9320765091 Title: BRUK IT DOWN Artists: KSHMR GMR: SESEAC: ""
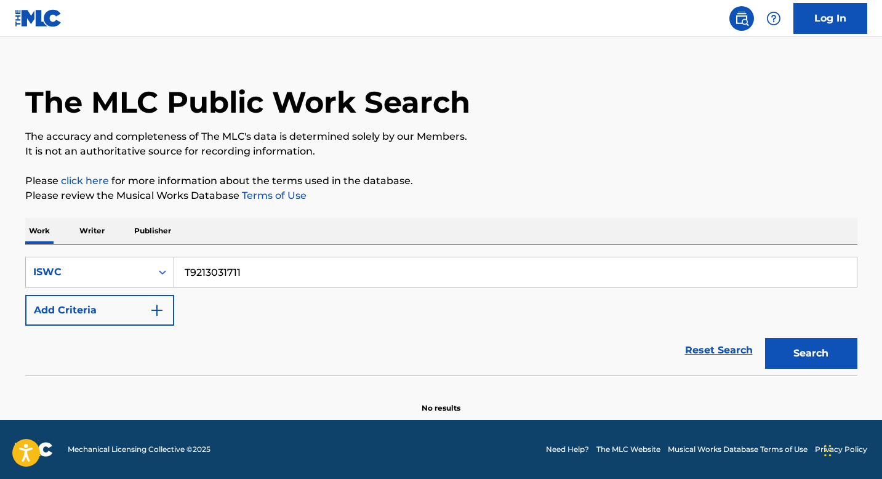
type input ""ISWC: T9320765091 Title: BRUK IT DOWN Artists: KSHMR GMR: SESEAC: ""
click at [265, 271] on input ""ISWC: T9320765091 Title: BRUK IT DOWN Artists: KSHMR GMR: SESEAC: "" at bounding box center [515, 272] width 683 height 30
click at [355, 275] on input ""ISWC: T9320765091 Title: BRUK IT DOWN Artists: KSHMR GMR: SESEAC: "" at bounding box center [515, 272] width 683 height 30
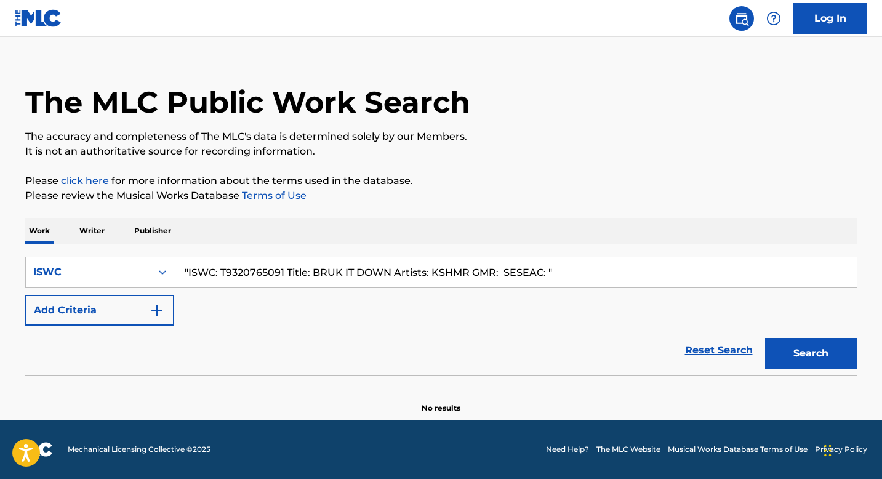
click at [355, 275] on input ""ISWC: T9320765091 Title: BRUK IT DOWN Artists: KSHMR GMR: SESEAC: "" at bounding box center [515, 272] width 683 height 30
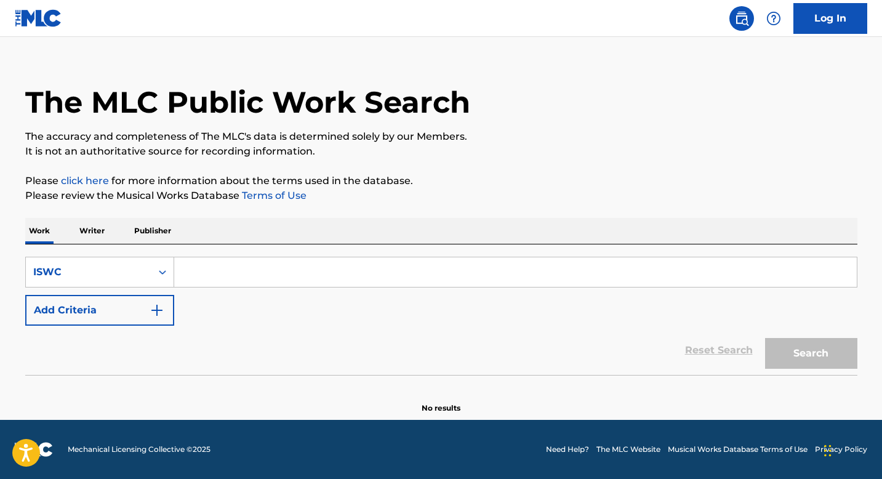
paste input "T9320765091"
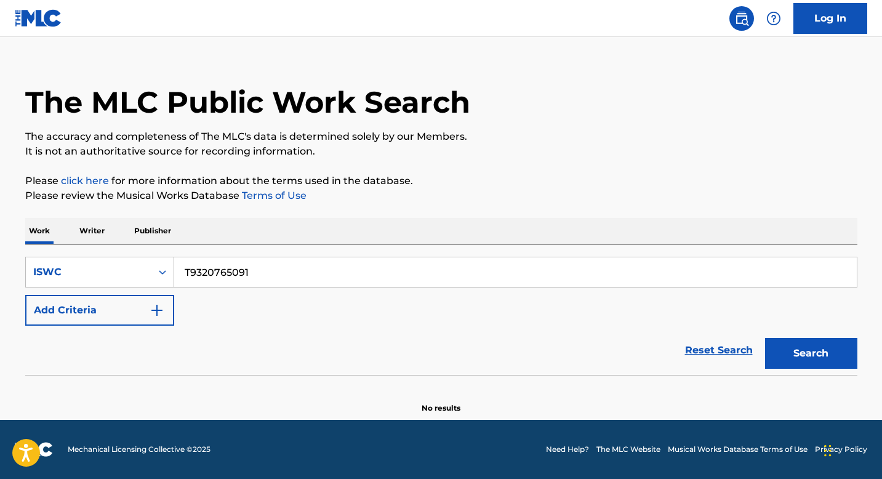
type input "T9320765091"
click at [809, 343] on button "Search" at bounding box center [811, 353] width 92 height 31
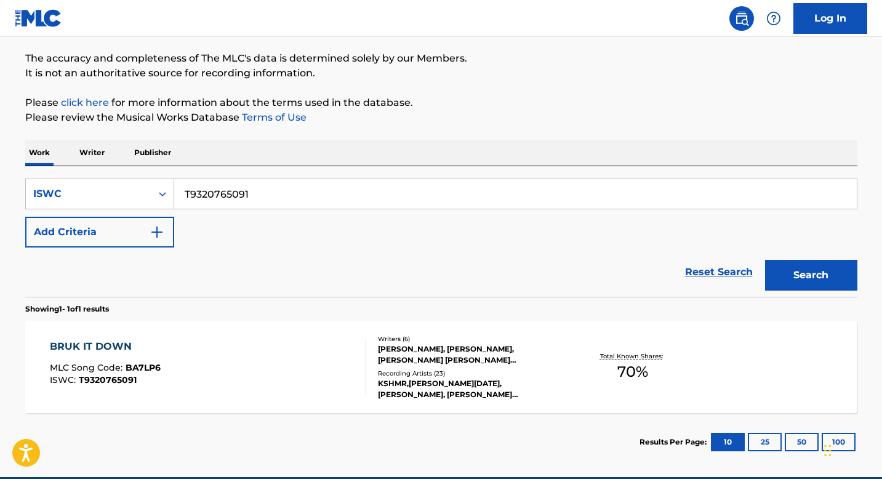
scroll to position [97, 0]
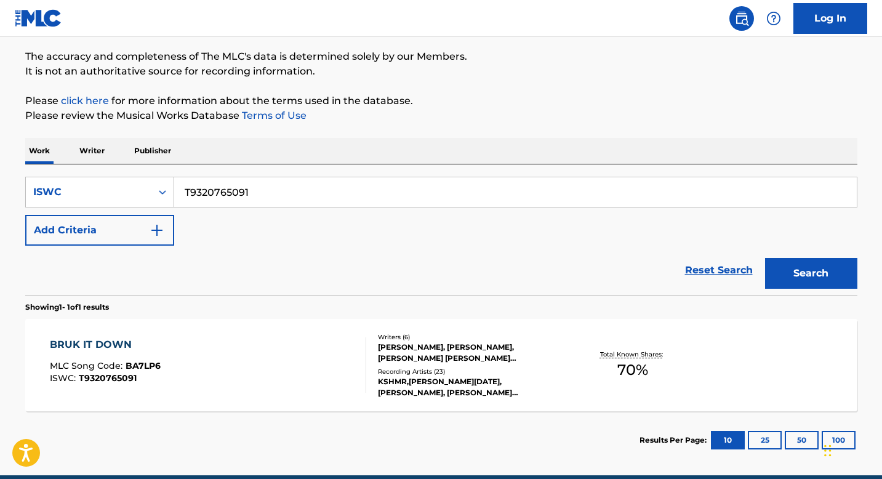
click at [225, 350] on div "BRUK IT DOWN MLC Song Code : BA7LP6 ISWC : T9320765091" at bounding box center [208, 364] width 316 height 55
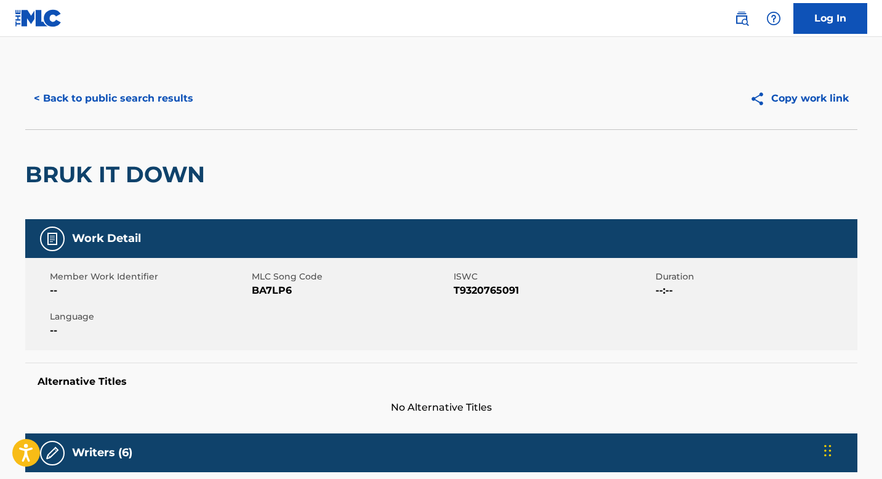
click at [119, 103] on button "< Back to public search results" at bounding box center [113, 98] width 177 height 31
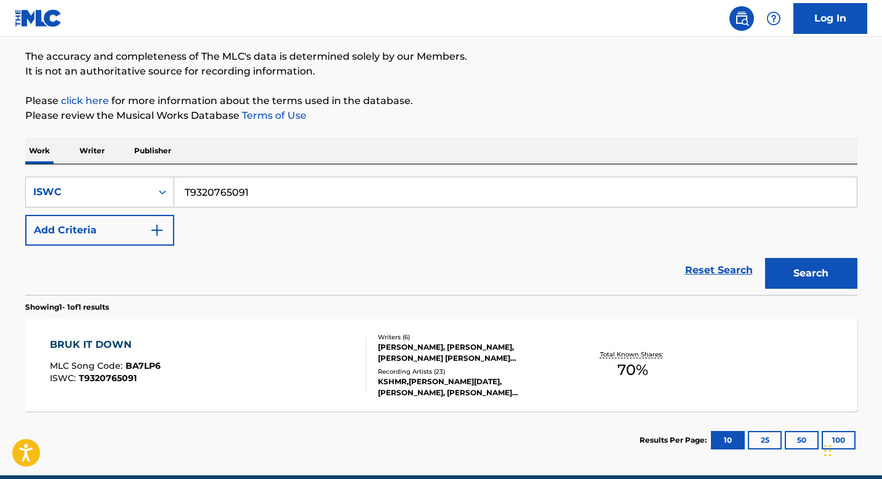
click at [268, 189] on input "T9320765091" at bounding box center [515, 192] width 683 height 30
paste input ""ISWC: T7023798601 Title: Meme Pas Fatigue Artists: Kore GMR: SESEAC: ""
type input ""ISWC: T7023798601 Title: Meme Pas Fatigue Artists: Kore GMR: SESEAC: ""
click at [243, 188] on input ""ISWC: T7023798601 Title: Meme Pas Fatigue Artists: Kore GMR: SESEAC: "" at bounding box center [515, 192] width 683 height 30
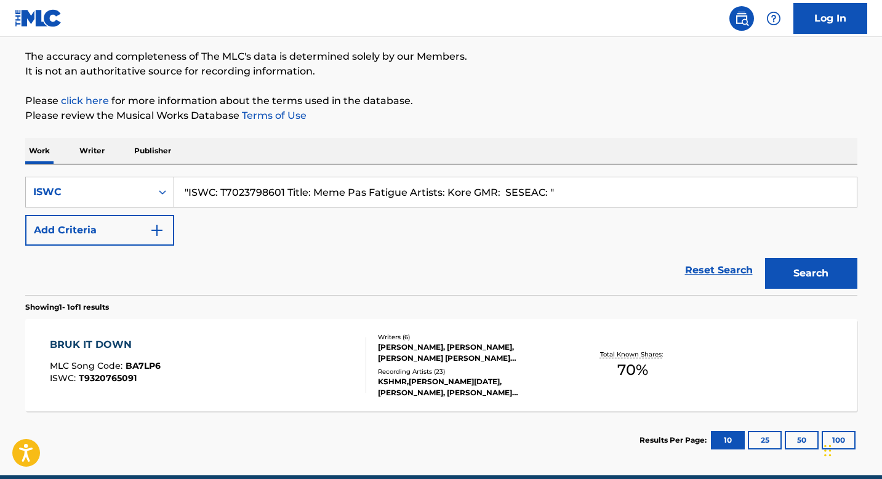
click at [243, 188] on input ""ISWC: T7023798601 Title: Meme Pas Fatigue Artists: Kore GMR: SESEAC: "" at bounding box center [515, 192] width 683 height 30
click at [585, 193] on input ""ISWC: T7023798601 Title: Meme Pas Fatigue Artists: Kore GMR: SESEAC: "" at bounding box center [515, 192] width 683 height 30
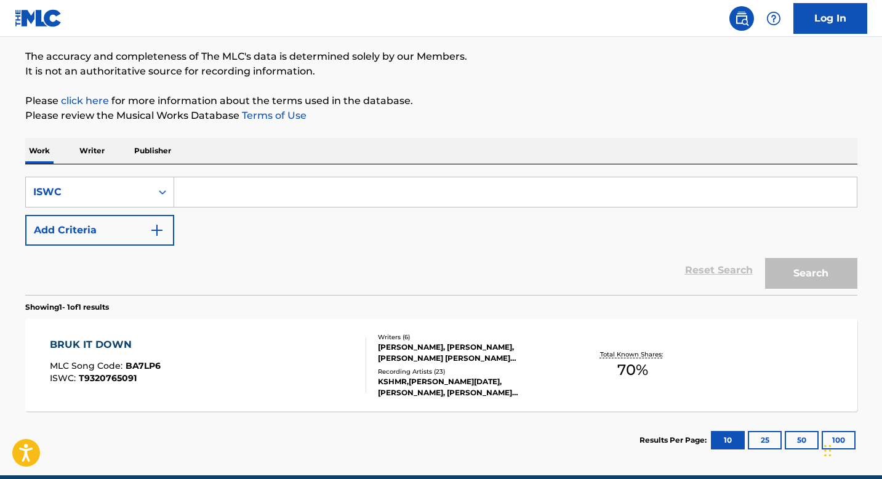
paste input "T7023798601"
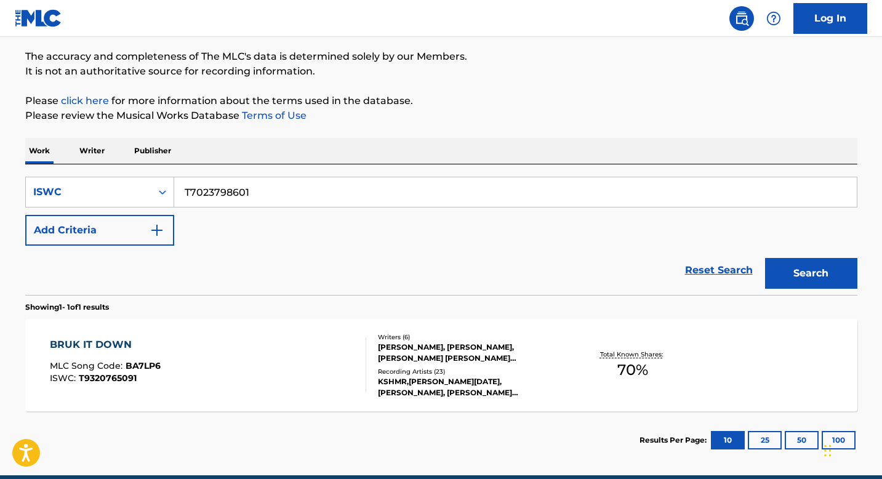
type input "T7023798601"
click at [799, 266] on button "Search" at bounding box center [811, 273] width 92 height 31
click at [249, 376] on div "MEME PAS FATIGUE MLC Song Code : M4935X ISWC : T7023798601" at bounding box center [208, 364] width 316 height 55
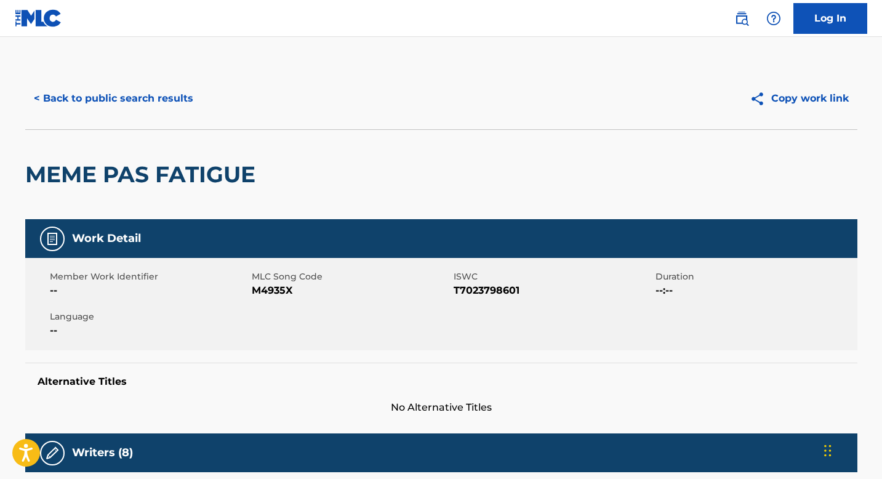
click at [116, 102] on button "< Back to public search results" at bounding box center [113, 98] width 177 height 31
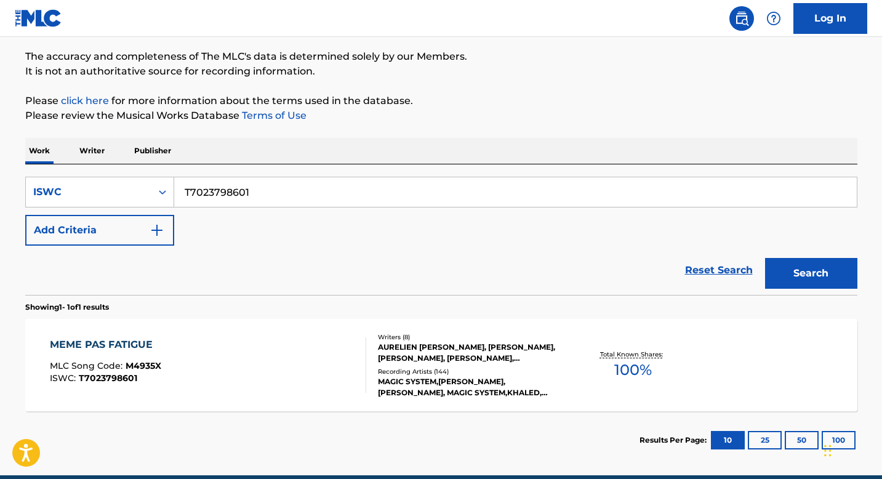
click at [276, 196] on input "T7023798601" at bounding box center [515, 192] width 683 height 30
paste input ""ISWC: T9178873626 Title: ocean eyes (acoustic) Artists: sunkissed GMR: 1001326…"
type input ""ISWC: T9178873626 Title: ocean eyes (acoustic) Artists: sunkissed GMR: 1001326…"
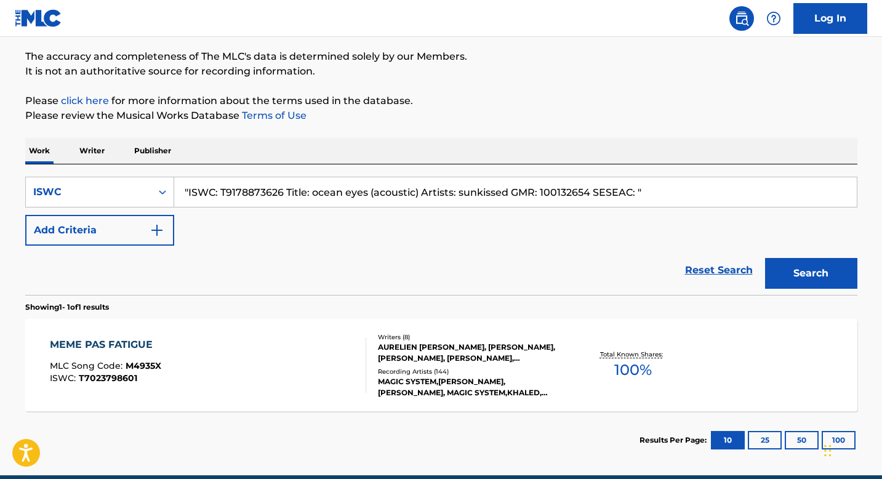
click at [259, 190] on input ""ISWC: T9178873626 Title: ocean eyes (acoustic) Artists: sunkissed GMR: 1001326…" at bounding box center [515, 192] width 683 height 30
click at [378, 199] on input ""ISWC: T9178873626 Title: ocean eyes (acoustic) Artists: sunkissed GMR: 1001326…" at bounding box center [515, 192] width 683 height 30
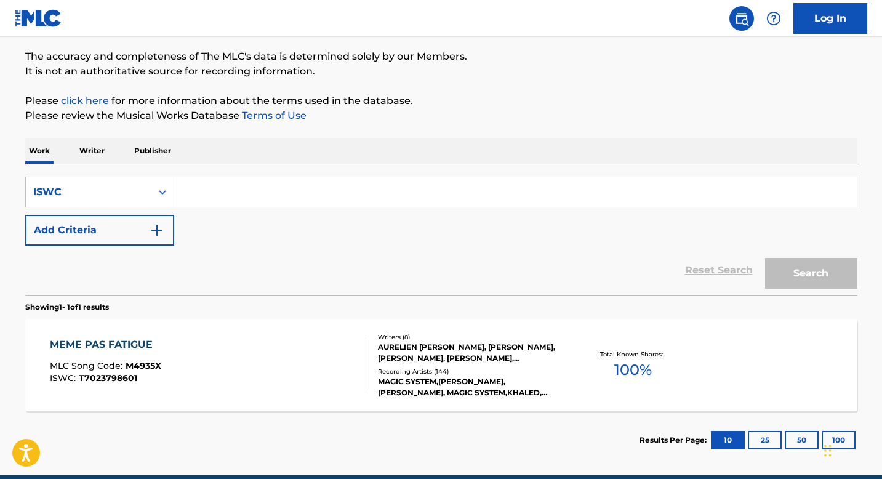
paste input "T9178873626"
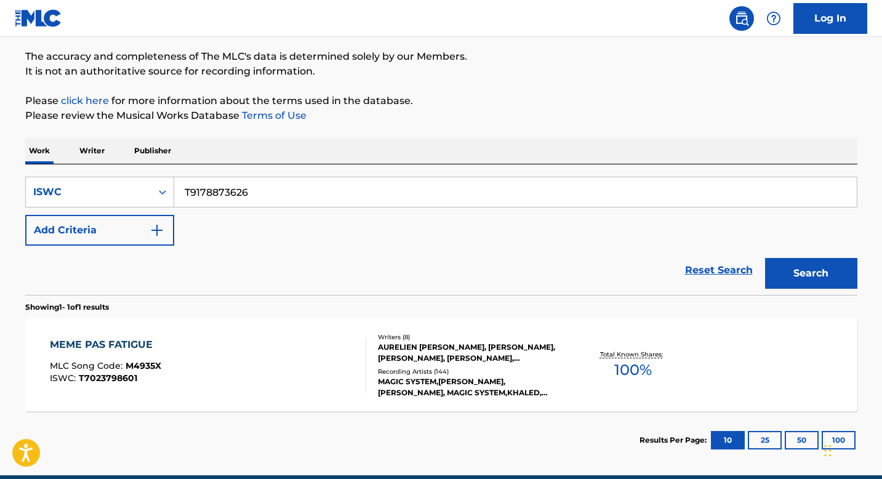
type input "T9178873626"
click at [765, 258] on button "Search" at bounding box center [811, 273] width 92 height 31
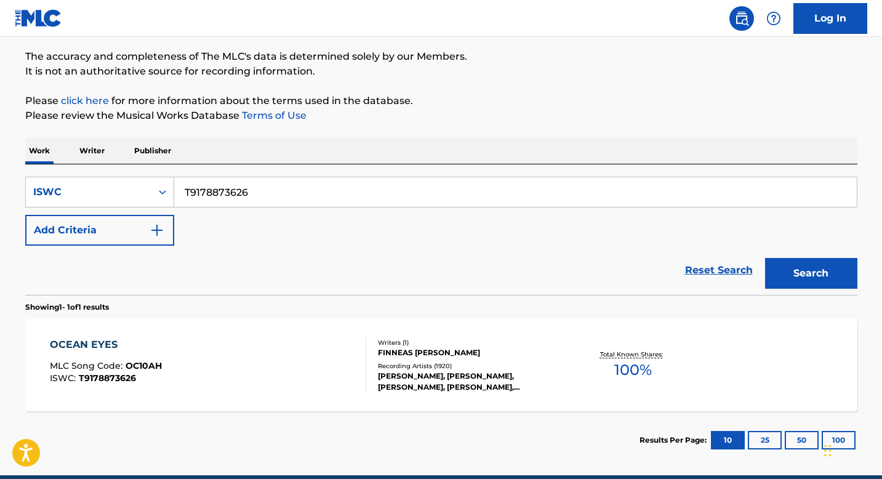
click at [224, 310] on section "Showing 1 - 1 of 1 results" at bounding box center [441, 304] width 832 height 18
click at [225, 339] on div "OCEAN EYES MLC Song Code : OC10AH ISWC : T9178873626" at bounding box center [208, 364] width 316 height 55
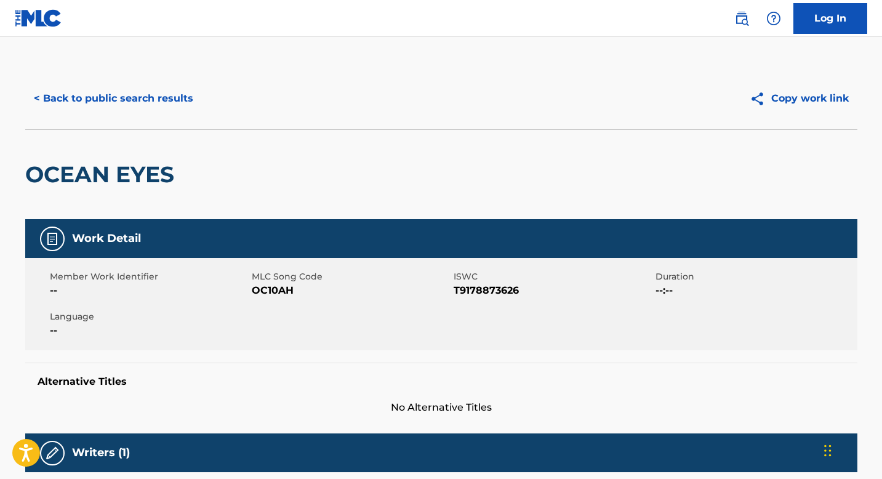
click at [107, 93] on button "< Back to public search results" at bounding box center [113, 98] width 177 height 31
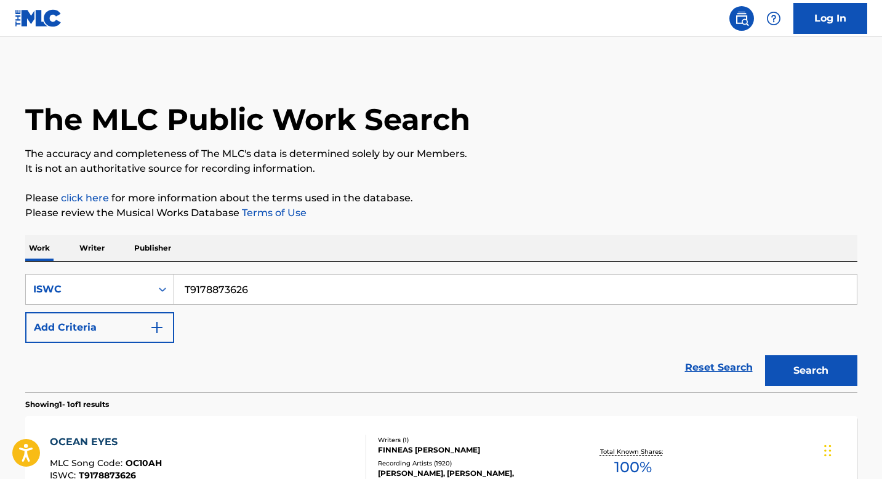
scroll to position [97, 0]
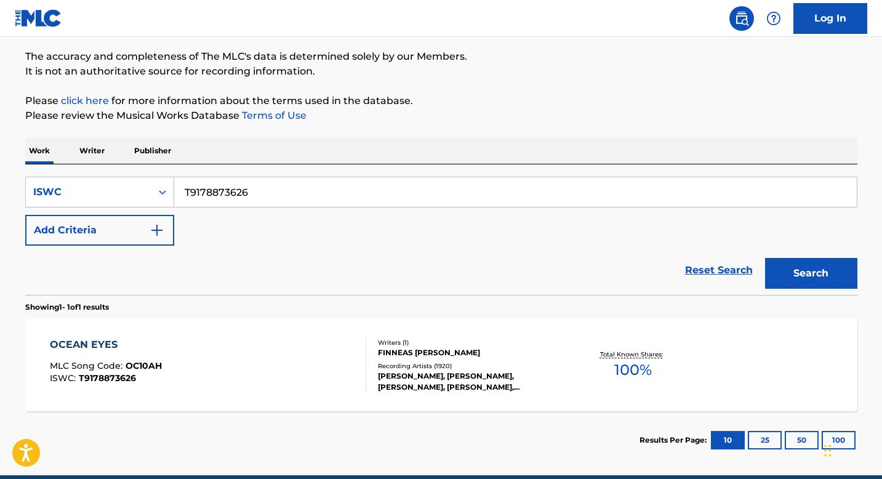
click at [301, 183] on input "T9178873626" at bounding box center [515, 192] width 683 height 30
paste input ""ISWC: T3069787102 Title: What's Wrong With You Artists: [PERSON_NAME] GMR: SES…"
type input ""ISWC: T3069787102 Title: What's Wrong With You Artists: [PERSON_NAME] GMR: SES…"
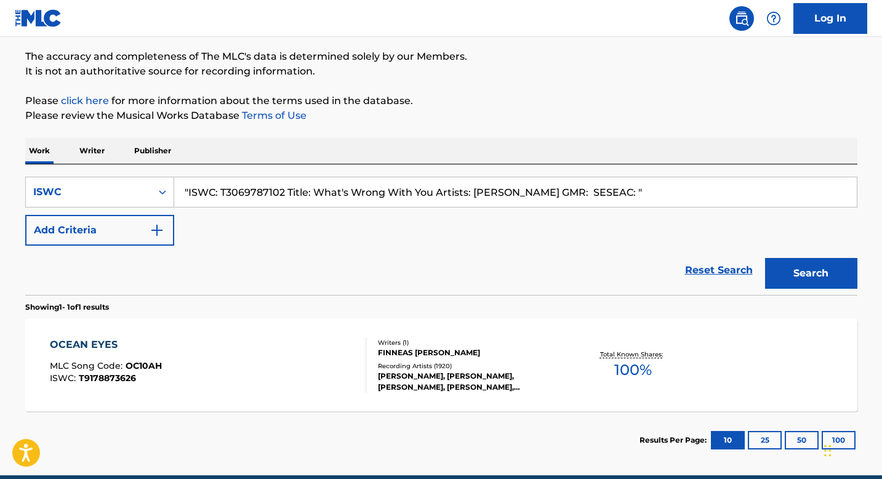
click at [268, 193] on input ""ISWC: T3069787102 Title: What's Wrong With You Artists: [PERSON_NAME] GMR: SES…" at bounding box center [515, 192] width 683 height 30
click at [544, 203] on input ""ISWC: T3069787102 Title: What's Wrong With You Artists: [PERSON_NAME] GMR: SES…" at bounding box center [515, 192] width 683 height 30
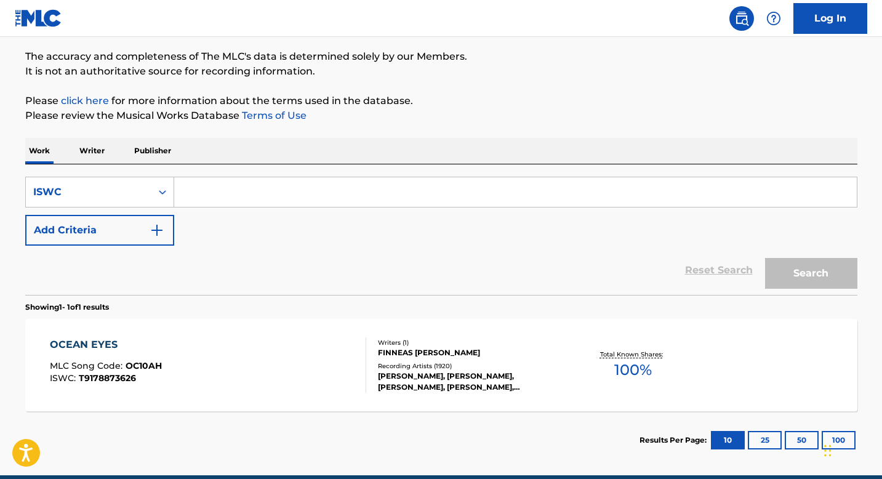
paste input "T3069787102"
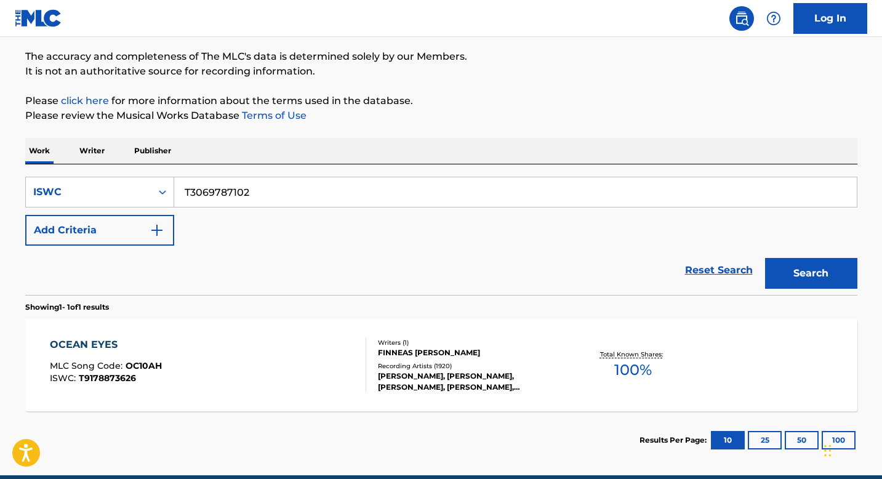
click at [822, 271] on button "Search" at bounding box center [811, 273] width 92 height 31
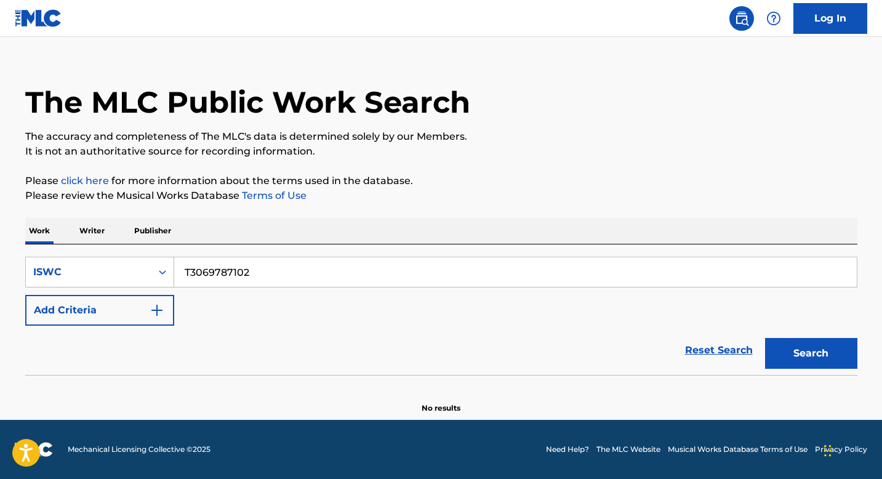
scroll to position [17, 0]
click at [270, 266] on input "T3069787102" at bounding box center [515, 272] width 683 height 30
paste input ""ISWC: T3007048213, T3037197501 Title: Amigo Artists: Lous and The Yakuza GMR: …"
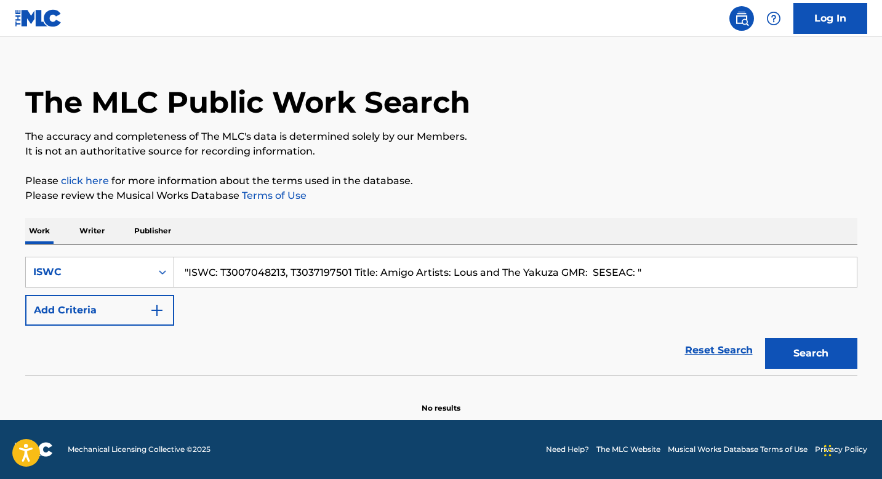
click at [267, 274] on input ""ISWC: T3007048213, T3037197501 Title: Amigo Artists: Lous and The Yakuza GMR: …" at bounding box center [515, 272] width 683 height 30
click at [427, 273] on input ""ISWC: T3007048213, T3037197501 Title: Amigo Artists: Lous and The Yakuza GMR: …" at bounding box center [515, 272] width 683 height 30
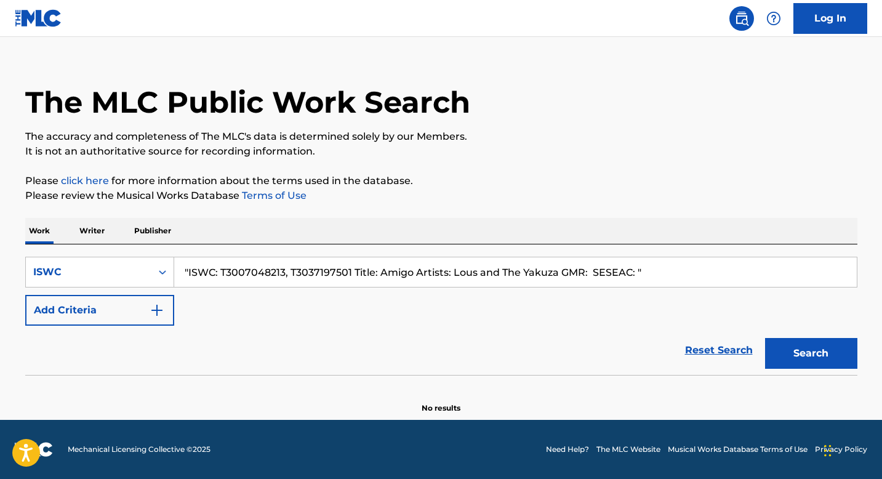
paste input "T3007048213"
type input "T3007048213"
click at [817, 358] on button "Search" at bounding box center [811, 353] width 92 height 31
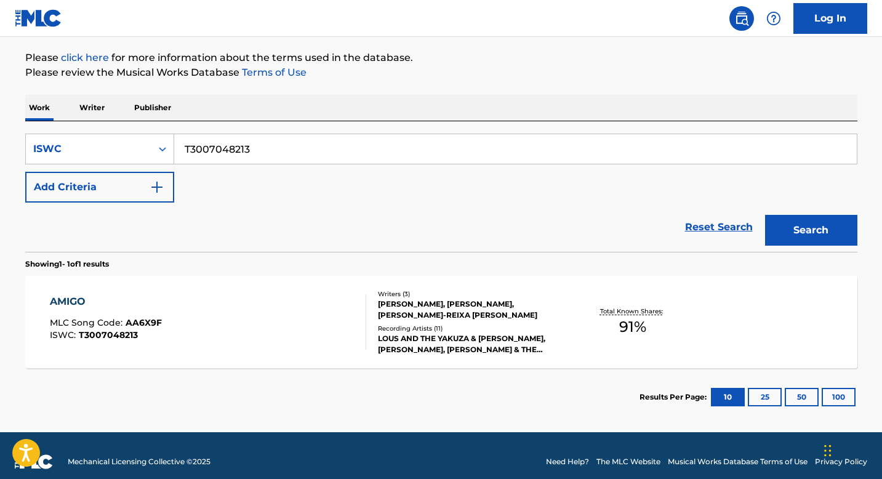
scroll to position [153, 0]
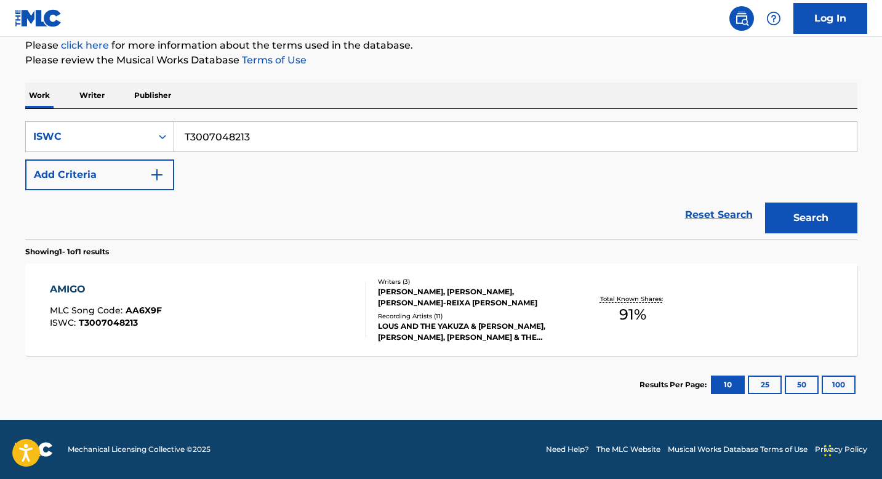
click at [265, 294] on div "AMIGO MLC Song Code : AA6X9F ISWC : T3007048213" at bounding box center [208, 309] width 316 height 55
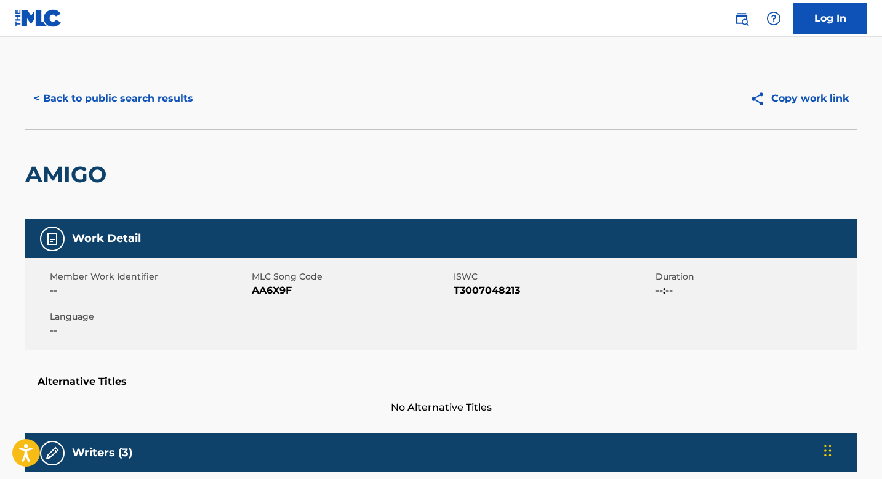
click at [99, 98] on button "< Back to public search results" at bounding box center [113, 98] width 177 height 31
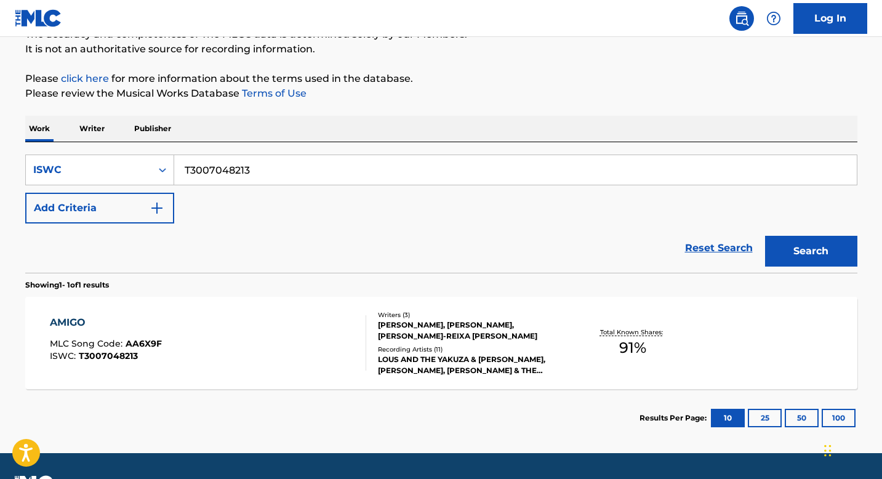
click at [271, 169] on input "T3007048213" at bounding box center [515, 170] width 683 height 30
paste input ""ISWC: T3007048213, T3037197501 Title: Amigo Artists: Lous and The Yakuza GMR: …"
type input ""ISWC: T3007048213, T3037197501 Title: Amigo Artists: Lous and The Yakuza GMR: …"
click at [327, 172] on input ""ISWC: T3007048213, T3037197501 Title: Amigo Artists: Lous and The Yakuza GMR: …" at bounding box center [515, 170] width 683 height 30
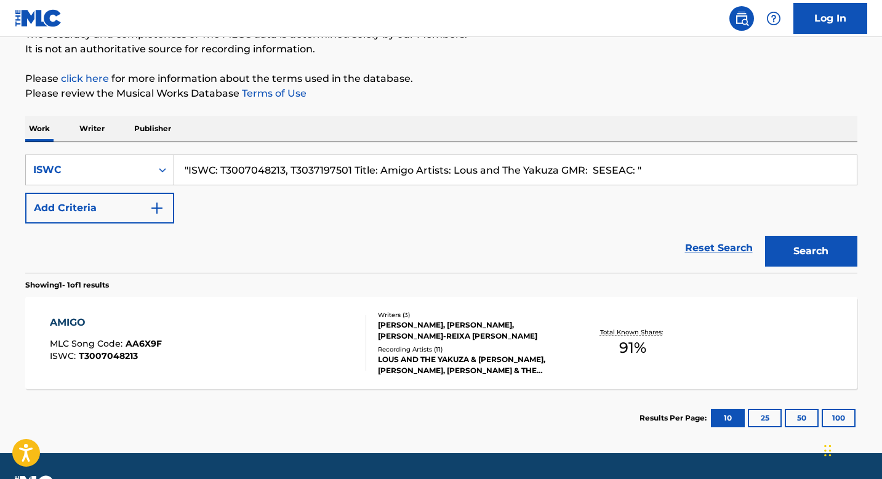
click at [327, 172] on input ""ISWC: T3007048213, T3037197501 Title: Amigo Artists: Lous and The Yakuza GMR: …" at bounding box center [515, 170] width 683 height 30
click at [403, 164] on input ""ISWC: T3007048213, T3037197501 Title: Amigo Artists: Lous and The Yakuza GMR: …" at bounding box center [515, 170] width 683 height 30
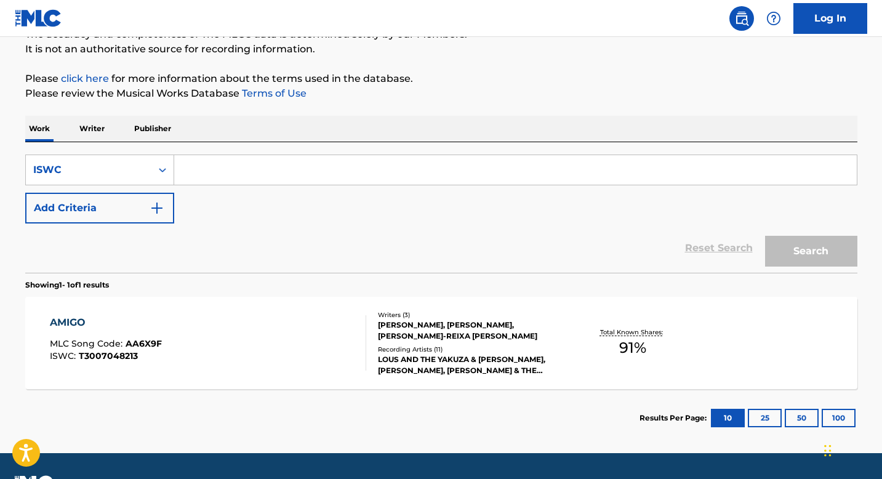
paste input "T3037197501"
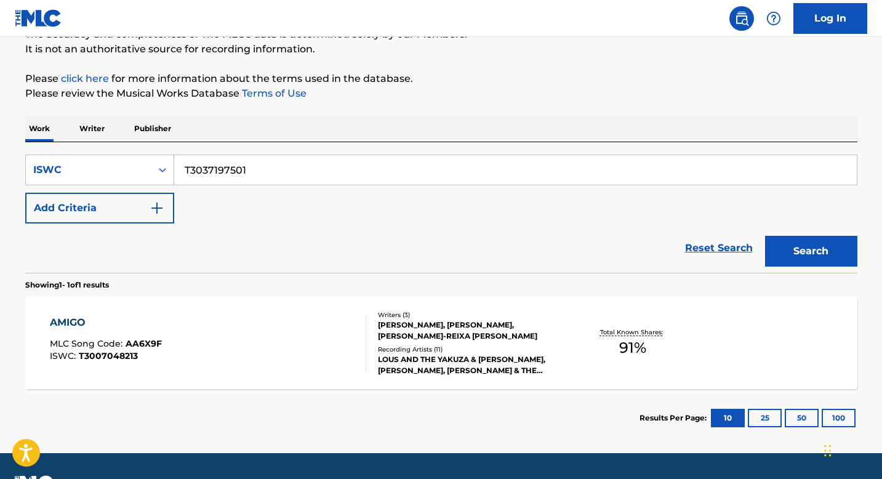
click at [824, 260] on button "Search" at bounding box center [811, 251] width 92 height 31
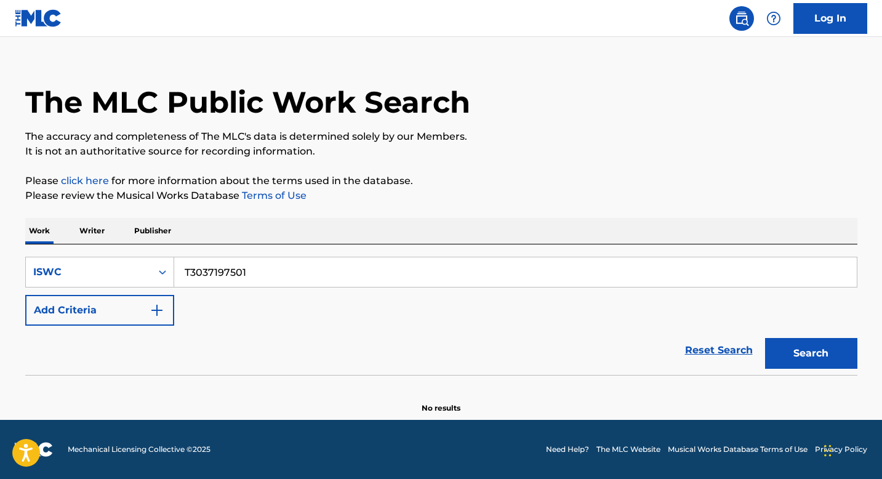
scroll to position [17, 0]
click at [255, 271] on input "T3037197501" at bounding box center [515, 272] width 683 height 30
paste input ""ISWC: T0700838363 multiple ISRCs with this composition GMR: SESEAC: ""
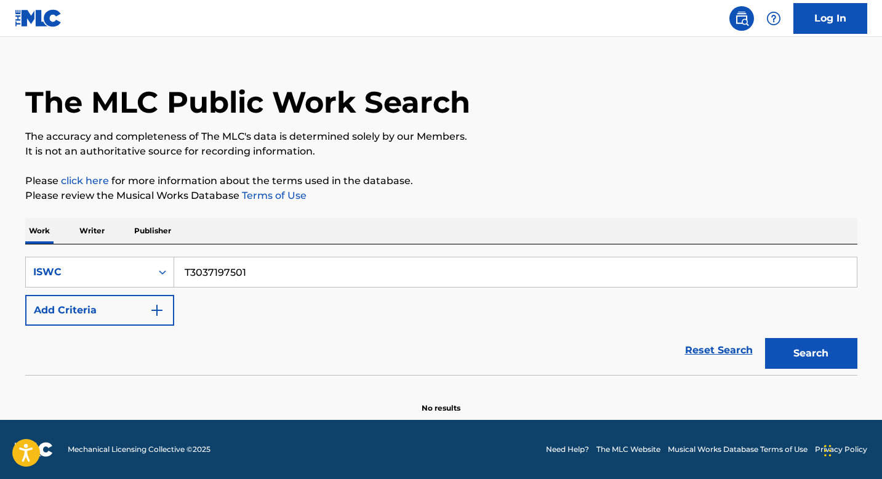
type input ""ISWC: T0700838363 multiple ISRCs with this composition GMR: SESEAC: ""
click at [265, 273] on input ""ISWC: T0700838363 multiple ISRCs with this composition GMR: SESEAC: "" at bounding box center [515, 272] width 683 height 30
click at [334, 271] on input ""ISWC: T0700838363 multiple ISRCs with this composition GMR: SESEAC: "" at bounding box center [515, 272] width 683 height 30
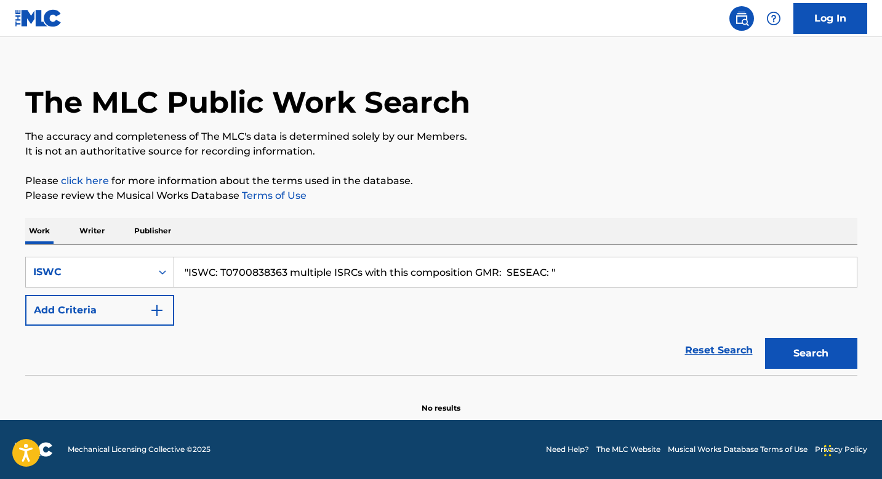
click at [334, 271] on input ""ISWC: T0700838363 multiple ISRCs with this composition GMR: SESEAC: "" at bounding box center [515, 272] width 683 height 30
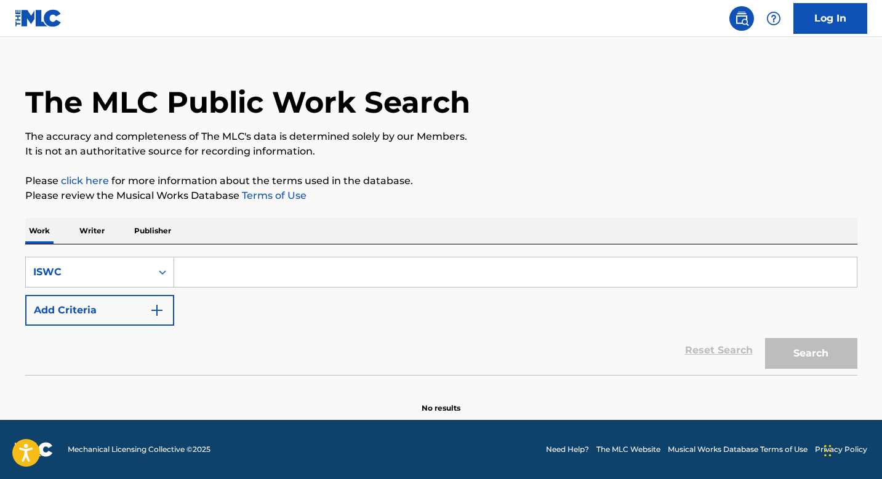
paste input "T0700838363"
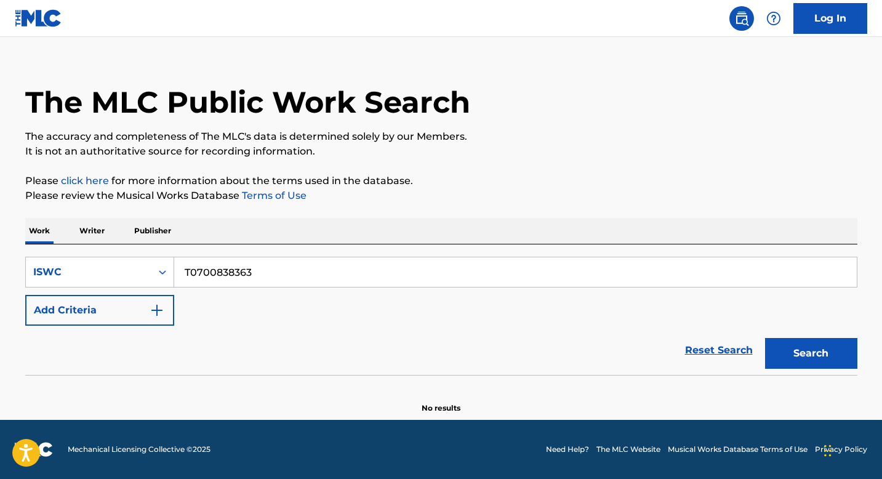
type input "T0700838363"
click at [825, 348] on button "Search" at bounding box center [811, 353] width 92 height 31
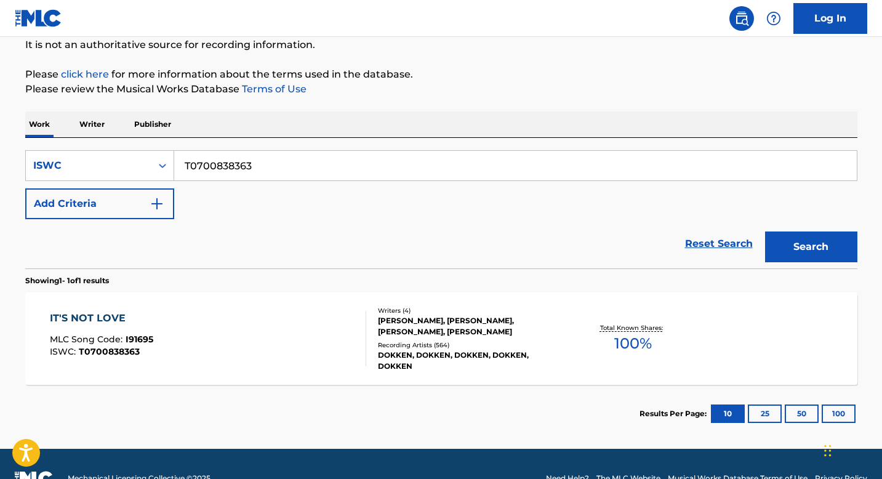
scroll to position [153, 0]
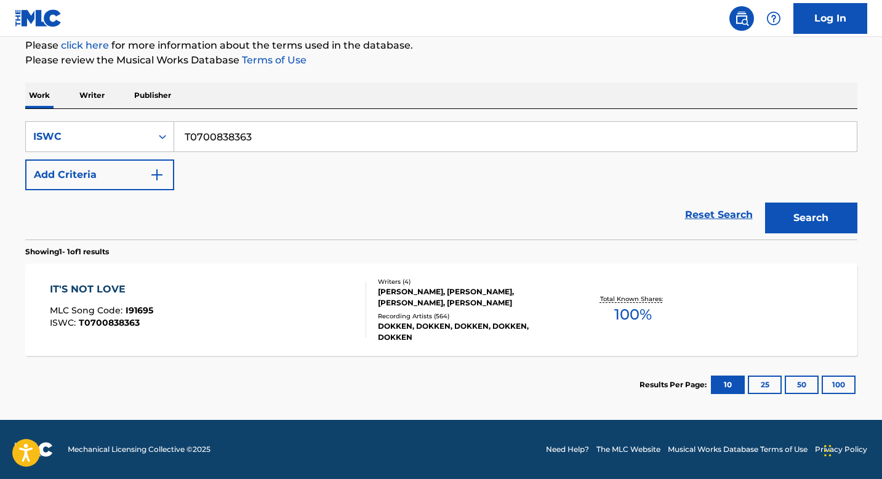
click at [236, 309] on div "IT'S NOT LOVE MLC Song Code : I91695 ISWC : T0700838363" at bounding box center [208, 309] width 316 height 55
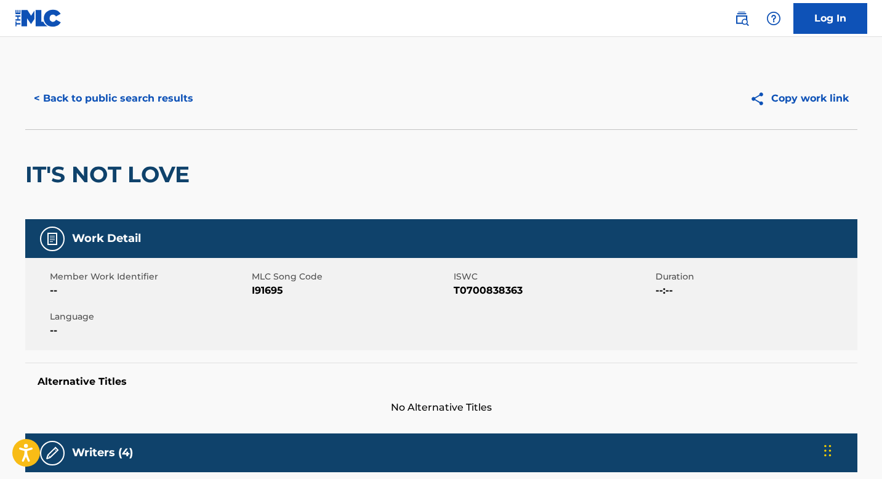
click at [118, 94] on button "< Back to public search results" at bounding box center [113, 98] width 177 height 31
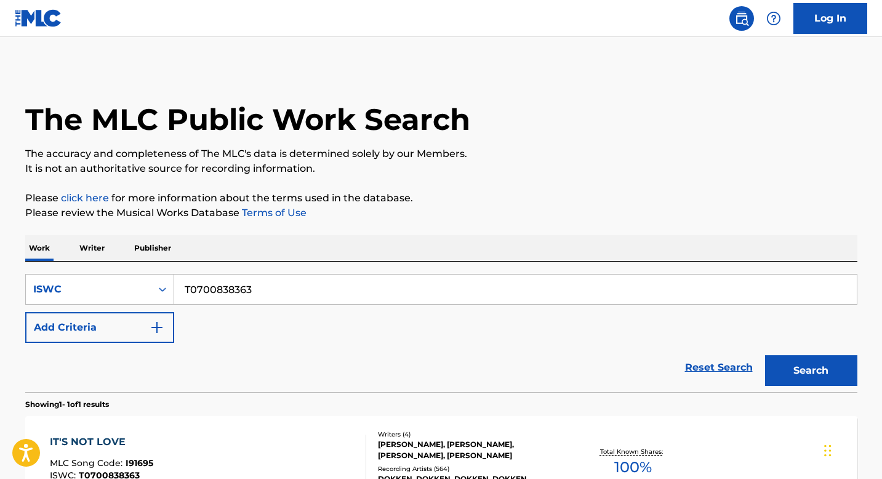
scroll to position [121, 0]
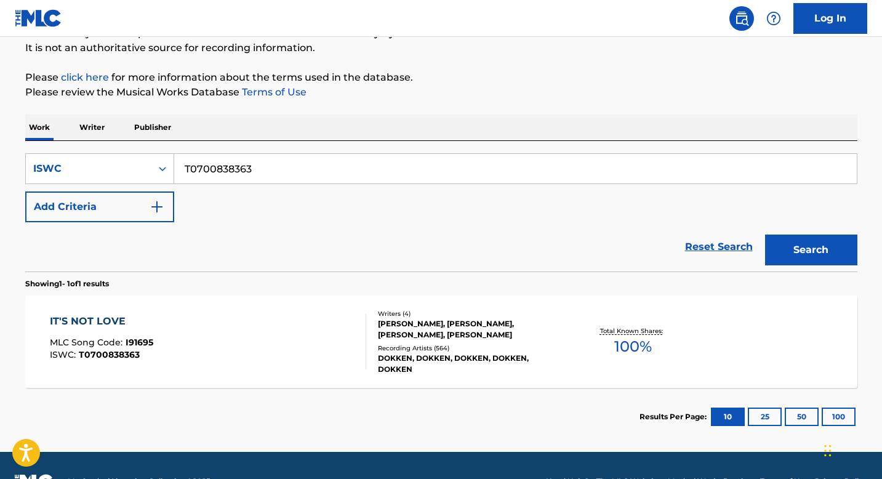
click at [270, 167] on input "T0700838363" at bounding box center [515, 169] width 683 height 30
paste input "HE SCENIC ROUTE', 'The Scenic Route', 'THE SCENIC ROUTE (FEAT. [PERSON_NAME] & …"
type input "THE SCENIC ROUTE', 'The Scenic Route', 'THE SCENIC ROUTE (FEAT. [PERSON_NAME] &…"
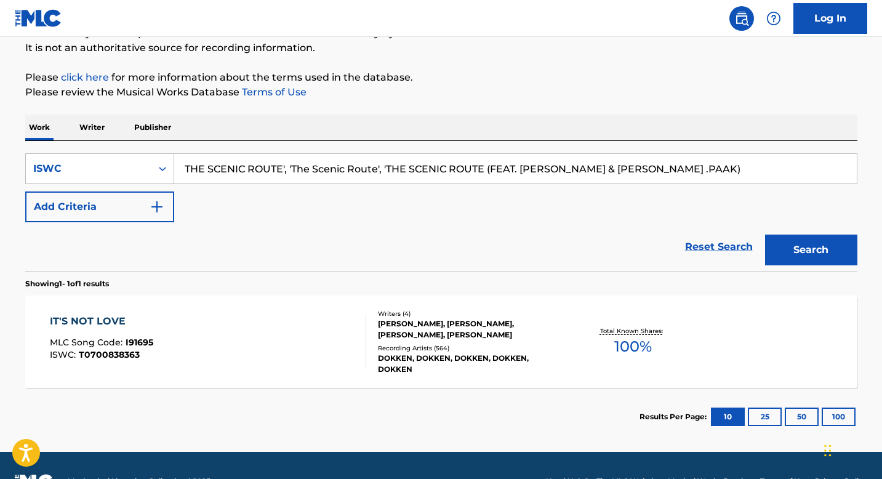
drag, startPoint x: 283, startPoint y: 172, endPoint x: 183, endPoint y: 168, distance: 99.2
click at [183, 168] on input "THE SCENIC ROUTE', 'The Scenic Route', 'THE SCENIC ROUTE (FEAT. [PERSON_NAME] &…" at bounding box center [515, 169] width 683 height 30
click at [329, 173] on input "THE SCENIC ROUTE', 'The Scenic Route', 'THE SCENIC ROUTE (FEAT. [PERSON_NAME] &…" at bounding box center [515, 169] width 683 height 30
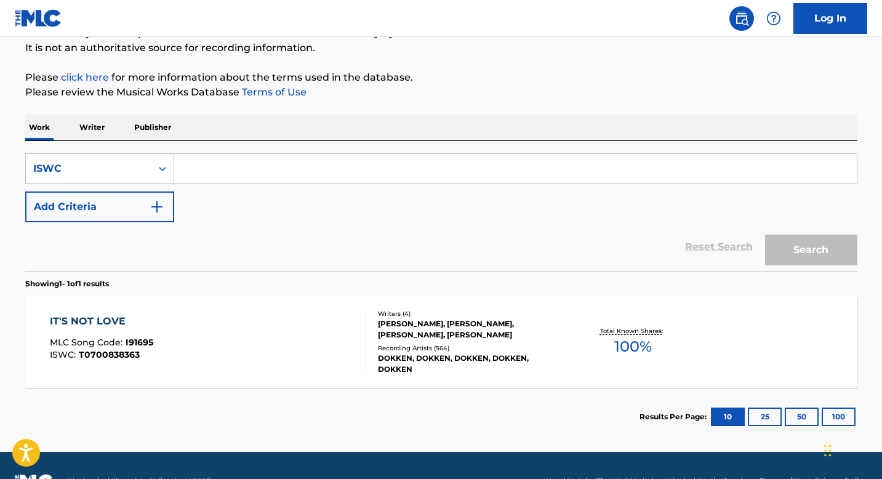
click at [259, 167] on input "Search Form" at bounding box center [515, 169] width 683 height 30
paste input "UNKNOWN COMPOSER AUTHOR, [PERSON_NAME], [PERSON_NAME], [PERSON_NAME], [PERSON_N…"
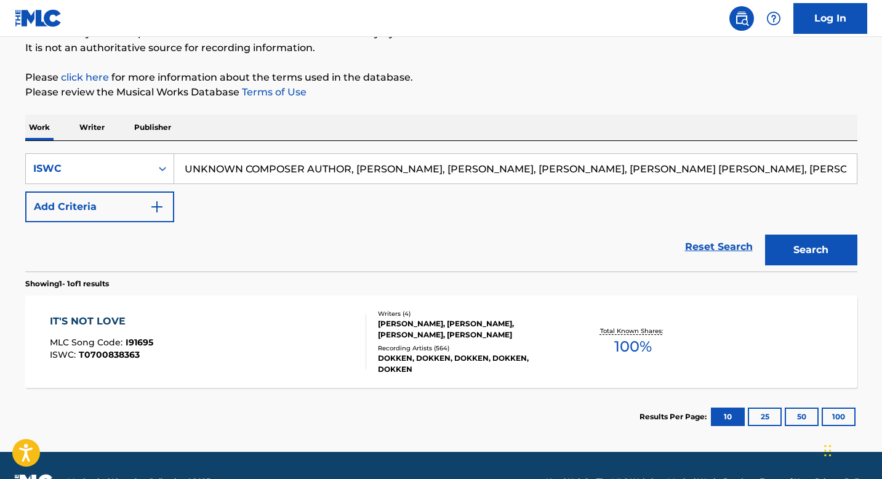
click at [527, 169] on input "UNKNOWN COMPOSER AUTHOR, [PERSON_NAME], [PERSON_NAME], [PERSON_NAME], [PERSON_N…" at bounding box center [515, 169] width 683 height 30
type input "UNKNOWN COMPOSER AUTHOR, [PERSON_NAME], [PERSON_NAME], [PERSON_NAME], [PERSON_N…"
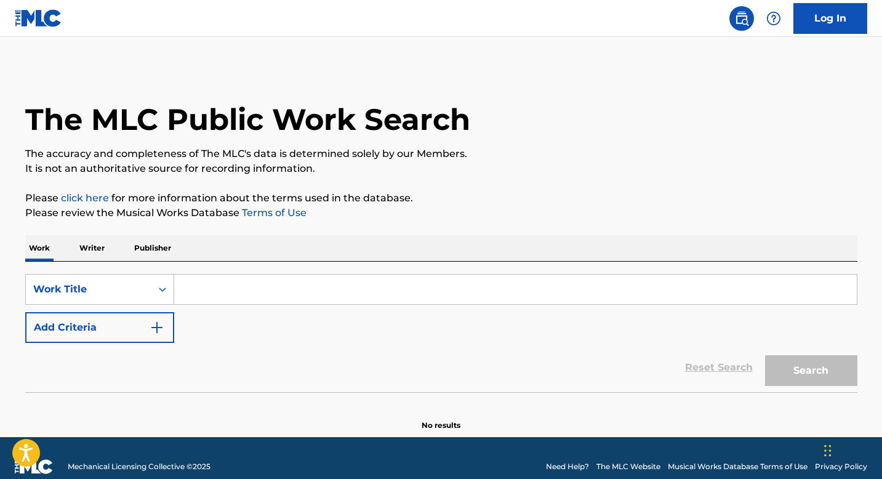
click at [159, 329] on img "Search Form" at bounding box center [157, 327] width 15 height 15
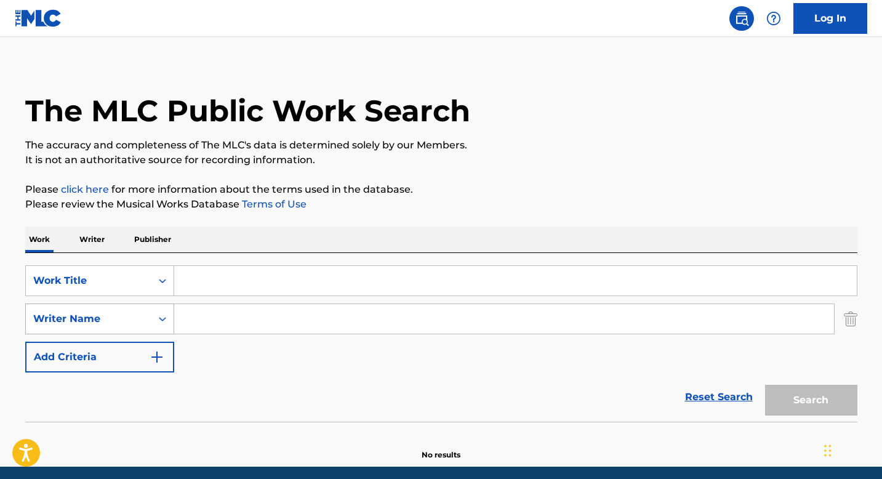
click at [169, 326] on div "Search Form" at bounding box center [162, 319] width 22 height 30
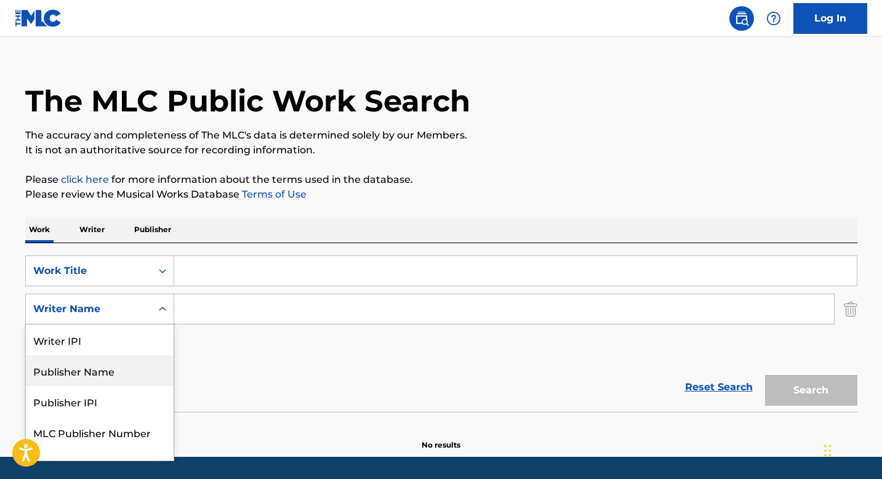
click at [144, 374] on div "Publisher Name" at bounding box center [100, 370] width 148 height 31
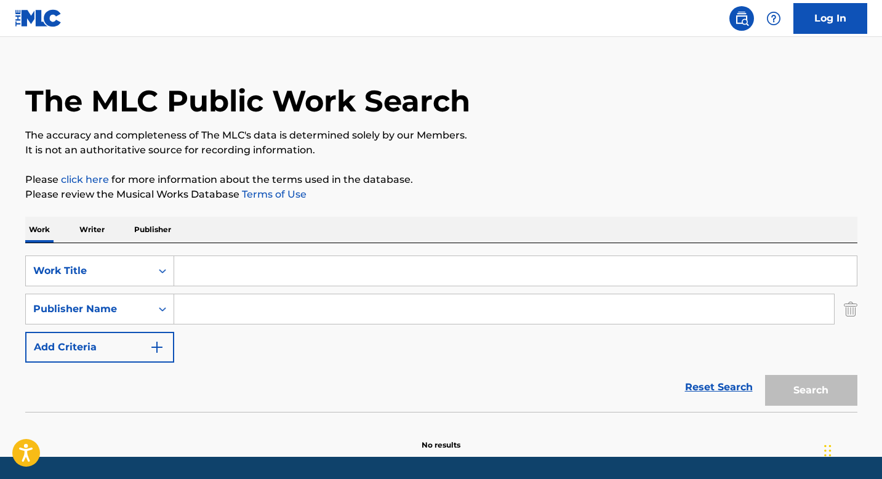
click at [214, 302] on input "Search Form" at bounding box center [504, 309] width 660 height 30
paste input "Artist Publishing Group West"
type input "Artist Publishing Group West"
click at [233, 267] on input "Search Form" at bounding box center [515, 271] width 683 height 30
paste input "HOLD ME DOWN"
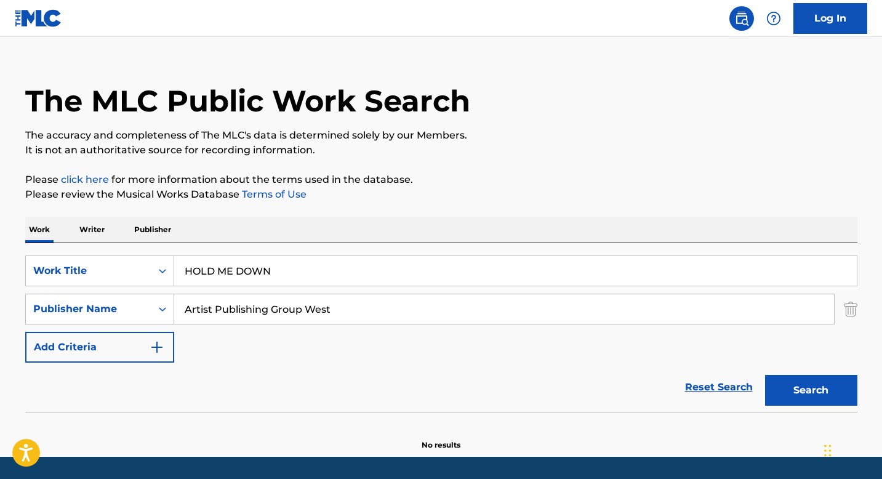
click at [820, 388] on button "Search" at bounding box center [811, 390] width 92 height 31
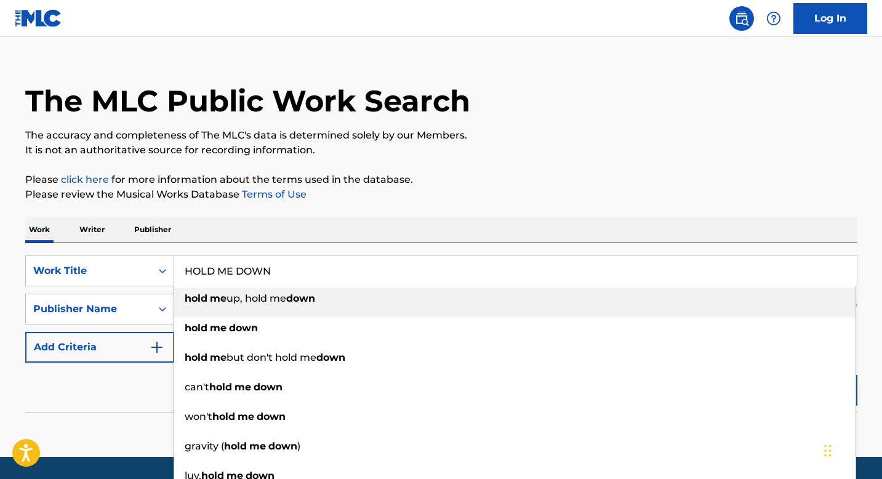
click at [282, 266] on input "HOLD ME DOWN" at bounding box center [515, 271] width 683 height 30
paste input "CHOICES"
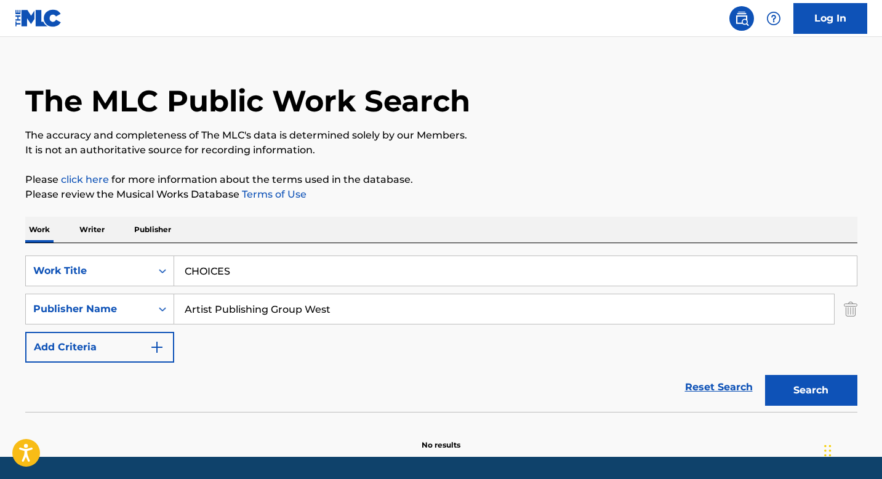
type input "CHOICES"
click at [319, 309] on input "Artist Publishing Group West" at bounding box center [504, 309] width 660 height 30
paste input "MIWAFLOWER, JEREMY G, KAORI LAUREN, WON HYEOK KIM, PACK TOKAI, KIM WON HYUK, MI…"
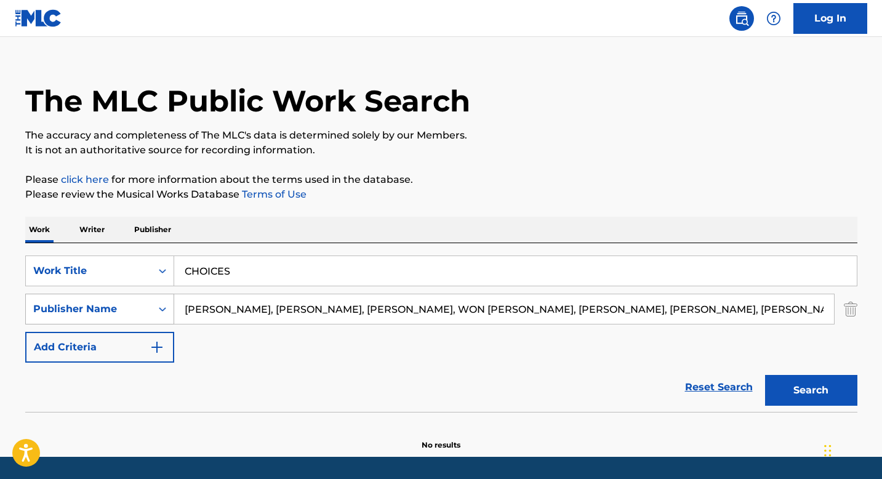
scroll to position [0, 201]
type input "MIWAFLOWER, JEREMY G, KAORI LAUREN, WON HYEOK KIM, PACK TOKAI, KIM WON HYUK, MI…"
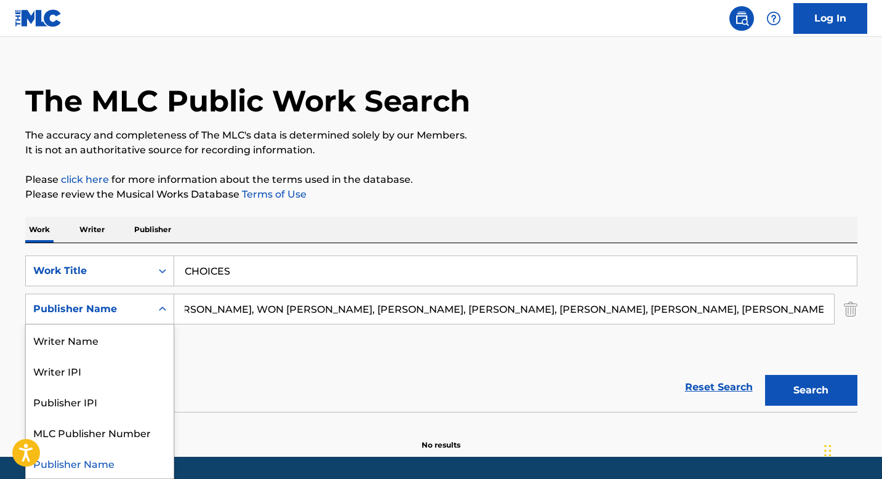
click at [159, 312] on icon "Search Form" at bounding box center [162, 309] width 12 height 12
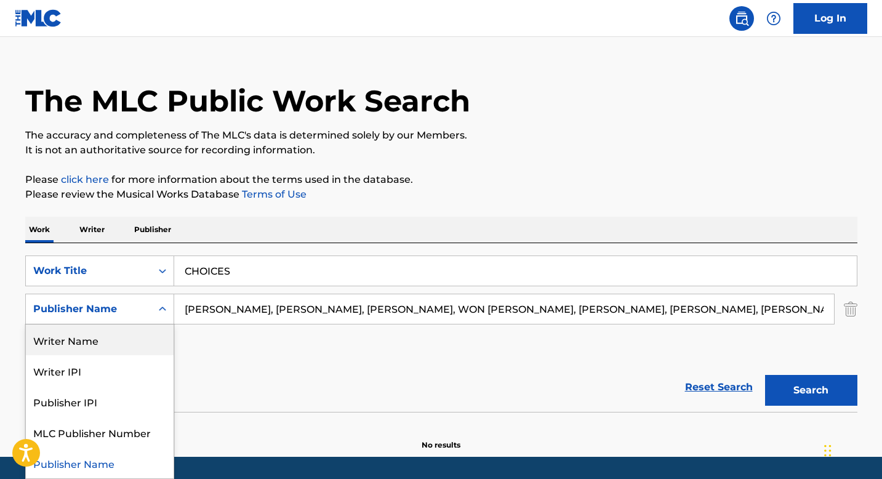
click at [135, 339] on div "Writer Name" at bounding box center [100, 339] width 148 height 31
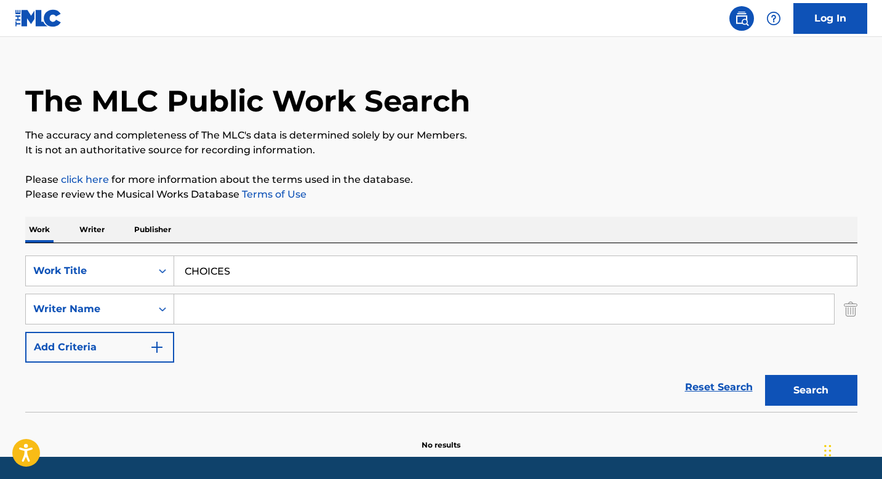
click at [235, 308] on input "Search Form" at bounding box center [504, 309] width 660 height 30
paste input "MIWAFLOWER, JEREMY G, KAORI LAUREN, WON HYEOK KIM, PACK TOKAI, KIM WON HYUK, MI…"
type input "MIWAFLOWER, JEREMY G, KAORI LAUREN, WON HYEOK KIM, PACK TOKAI, KIM WON HYUK, MI…"
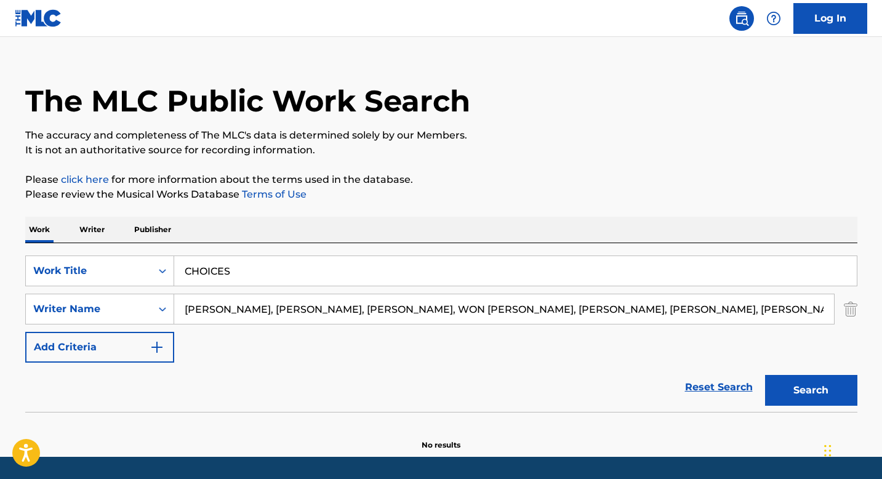
scroll to position [0, 201]
click at [345, 306] on input "MIWAFLOWER, JEREMY G, KAORI LAUREN, WON HYEOK KIM, PACK TOKAI, KIM WON HYUK, MI…" at bounding box center [504, 309] width 660 height 30
click at [400, 312] on input "MIWAFLOWER, JEREMY G, KAORI LAUREN, WON HYEOK KIM, PACK TOKAI, KIM WON HYUK, MI…" at bounding box center [504, 309] width 660 height 30
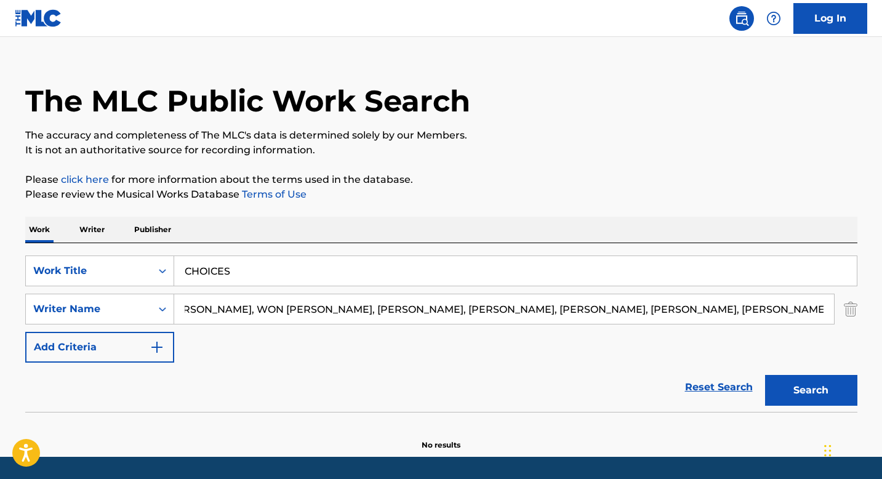
click at [400, 312] on input "MIWAFLOWER, JEREMY G, KAORI LAUREN, WON HYEOK KIM, PACK TOKAI, KIM WON HYUK, MI…" at bounding box center [504, 309] width 660 height 30
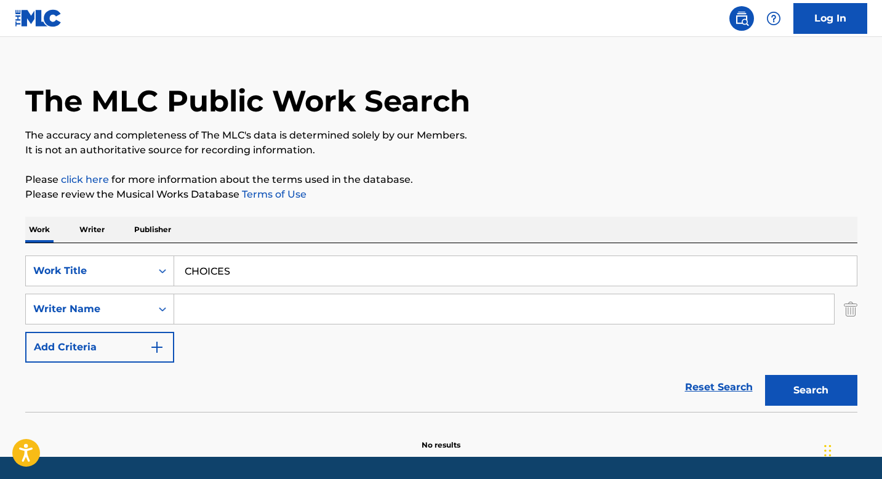
scroll to position [0, 0]
paste input "TOKAI"
type input "TOKAI"
click at [819, 390] on button "Search" at bounding box center [811, 390] width 92 height 31
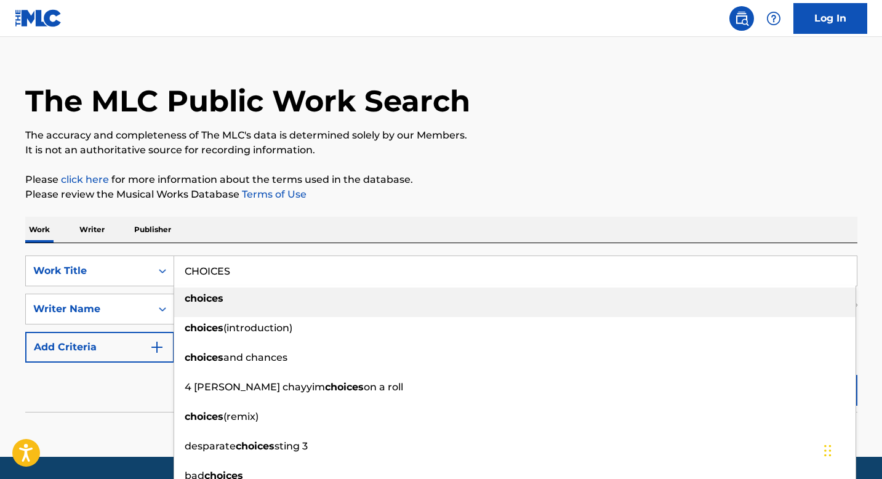
click at [247, 265] on input "CHOICES" at bounding box center [515, 271] width 683 height 30
paste input "Soy Yo', 'RECKONING DAY"
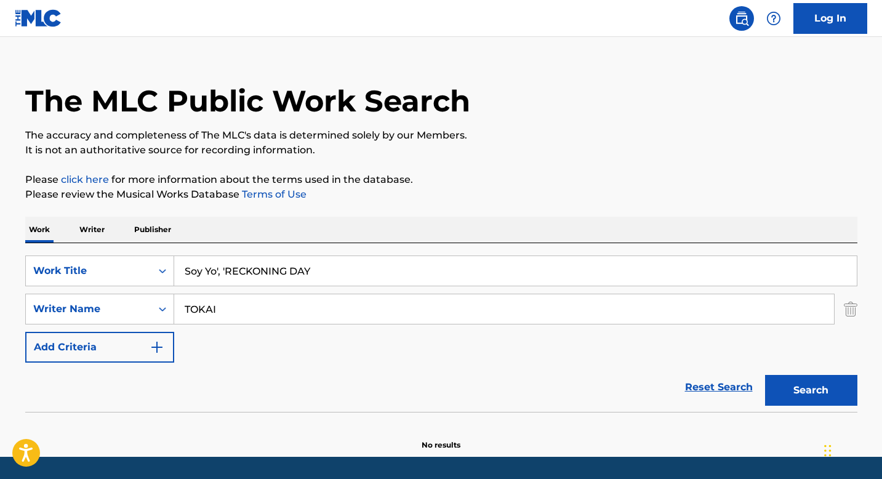
drag, startPoint x: 217, startPoint y: 273, endPoint x: 484, endPoint y: 288, distance: 267.0
click at [484, 288] on div "SearchWithCriteria82c22758-fa0f-42bc-a9d9-dad4a7943211 Work Title Soy Yo', 'REC…" at bounding box center [441, 308] width 832 height 107
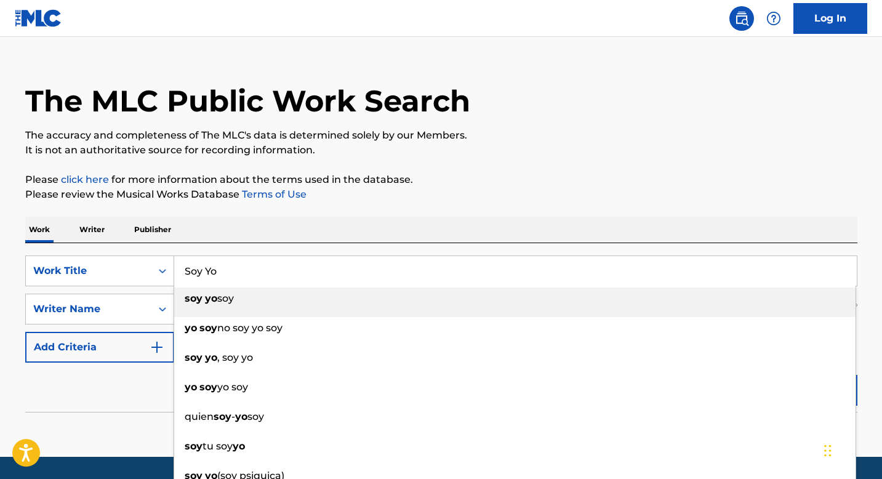
click at [211, 276] on input "Soy Yo" at bounding box center [515, 271] width 683 height 30
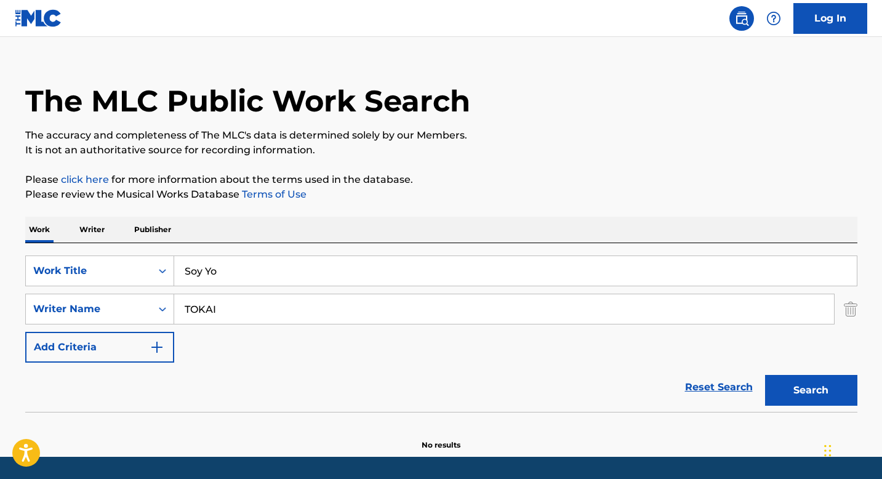
type input "Soy Yo"
click at [267, 308] on input "TOKAI" at bounding box center [504, 309] width 660 height 30
paste input "PADILLA XAVIER, Jose Hernandez, MALDONADO BURGOS OVIMAEL, QUIONES LUIS"
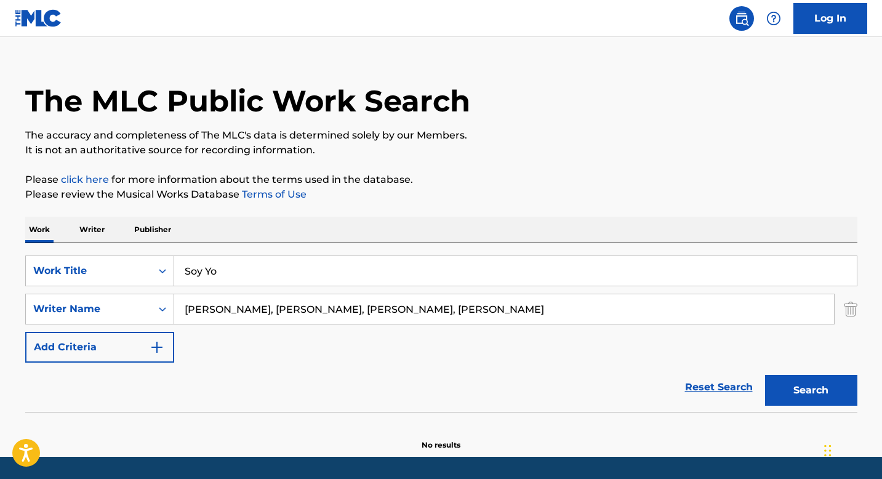
drag, startPoint x: 228, startPoint y: 310, endPoint x: 786, endPoint y: 323, distance: 558.5
click at [786, 323] on input "PADILLA XAVIER, Jose Hernandez, MALDONADO BURGOS OVIMAEL, QUIONES LUIS" at bounding box center [504, 309] width 660 height 30
click at [217, 308] on input "PADILLA" at bounding box center [504, 309] width 660 height 30
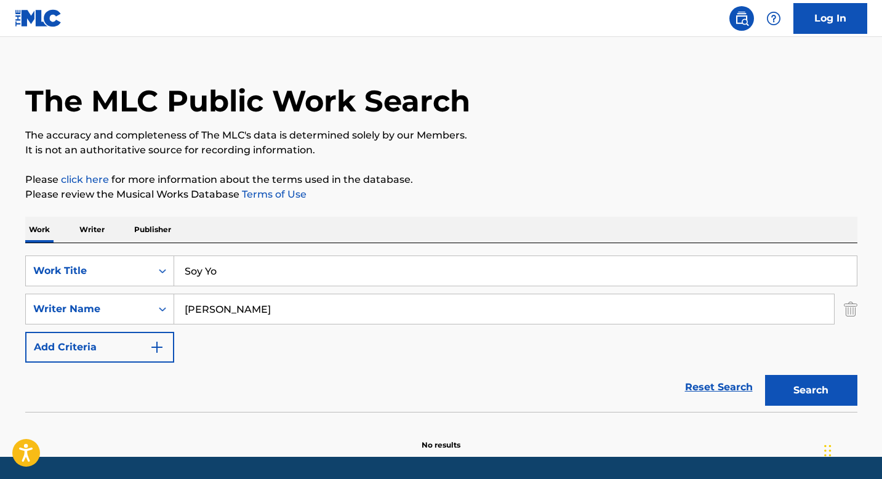
type input "PADILLA"
click at [806, 385] on button "Search" at bounding box center [811, 390] width 92 height 31
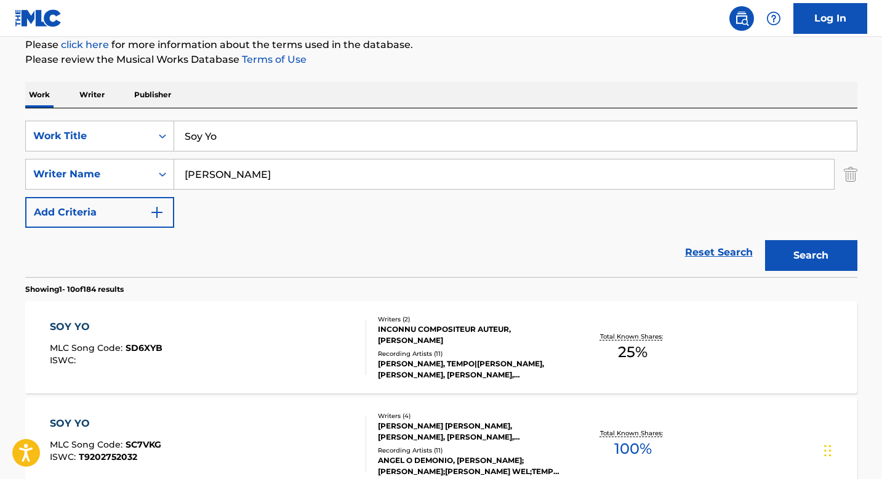
scroll to position [155, 0]
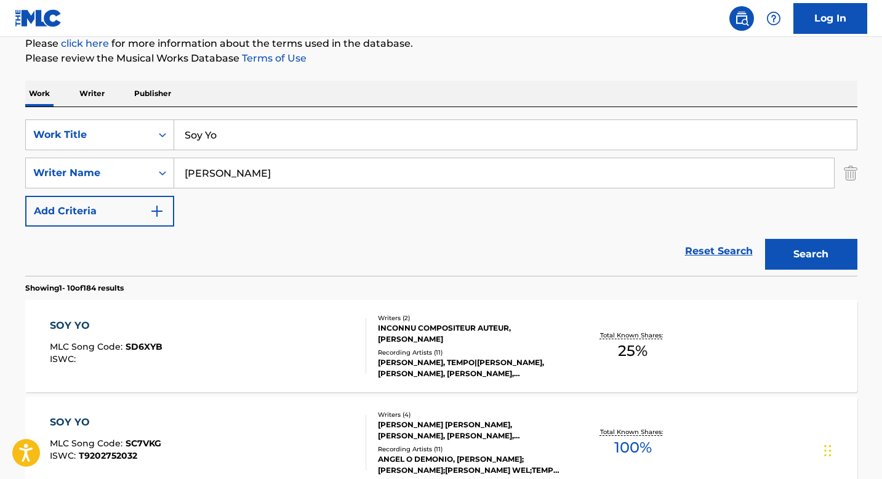
click at [356, 331] on div at bounding box center [361, 345] width 10 height 55
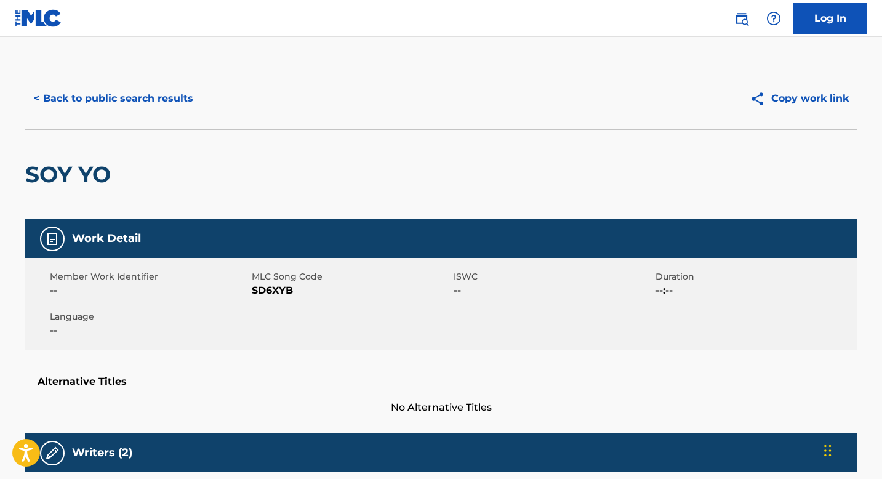
click at [120, 90] on button "< Back to public search results" at bounding box center [113, 98] width 177 height 31
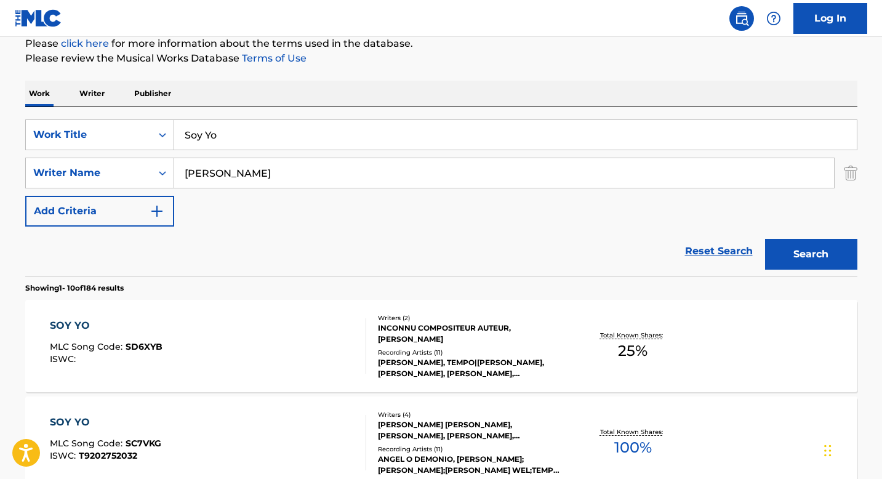
click at [279, 140] on input "Soy Yo" at bounding box center [515, 135] width 683 height 30
paste input "THE SCENIC ROUTE"
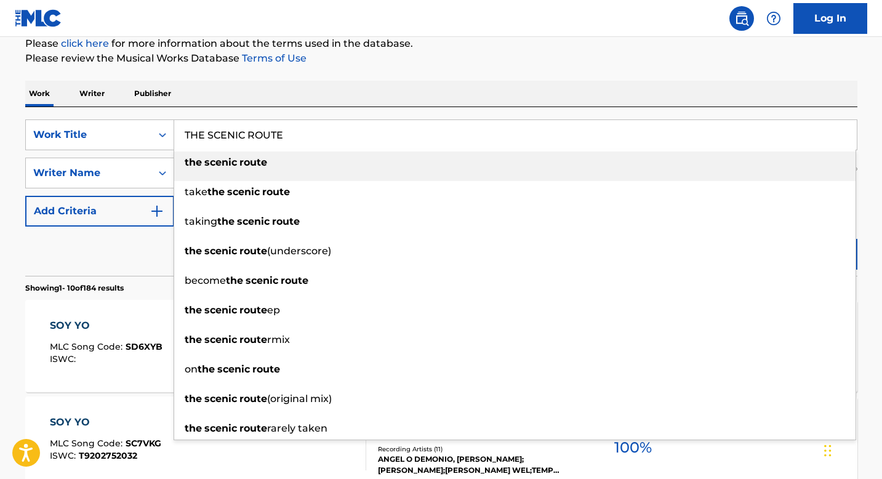
type input "THE SCENIC ROUTE"
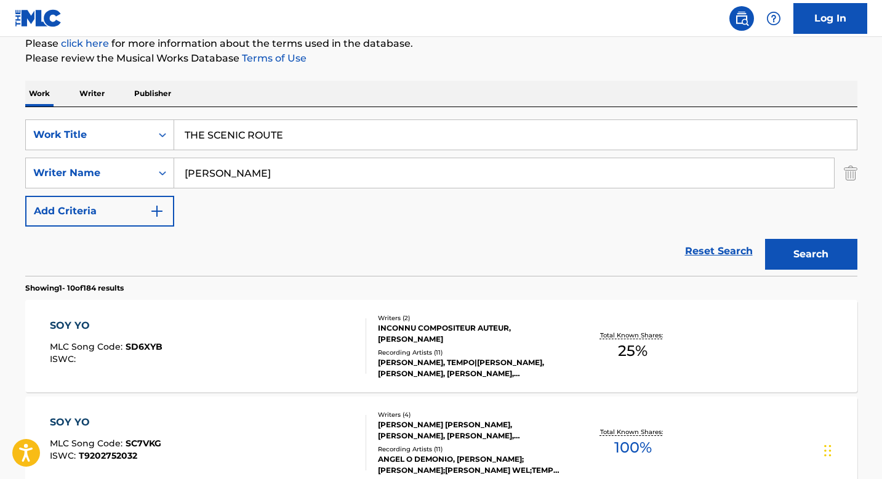
click at [257, 171] on input "PADILLA" at bounding box center [504, 173] width 660 height 30
paste input "AK"
type input "PAAK"
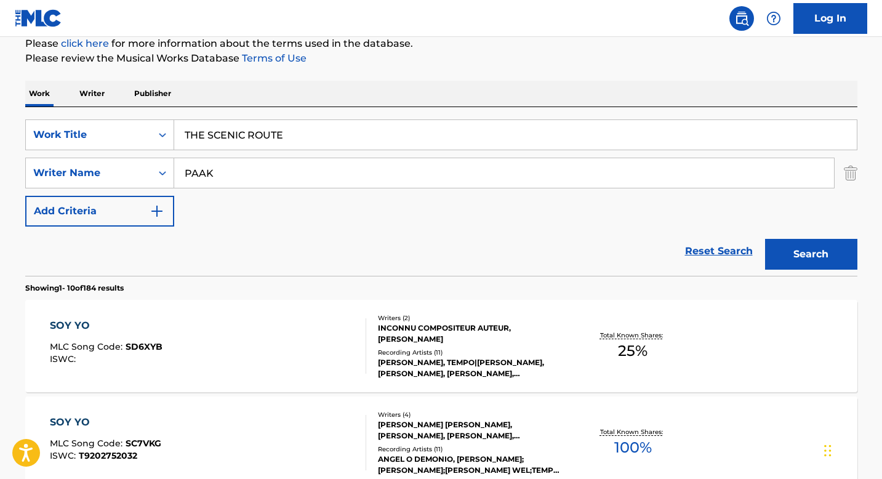
click at [819, 257] on button "Search" at bounding box center [811, 254] width 92 height 31
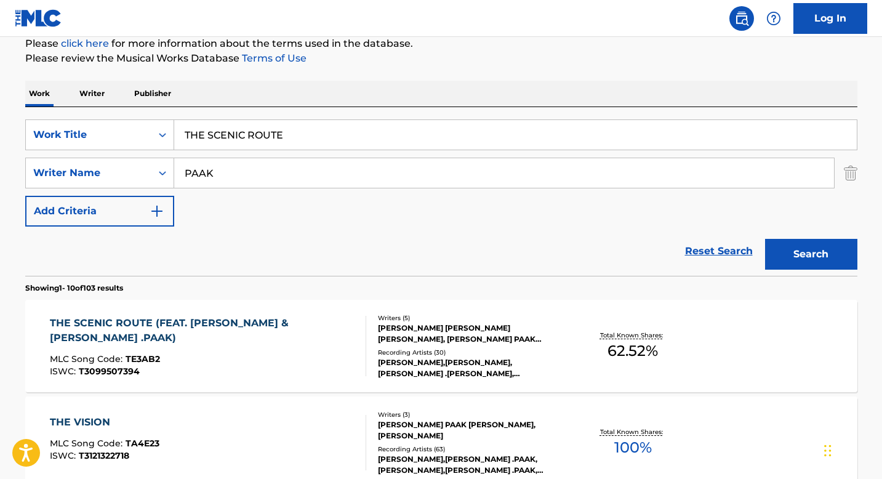
click at [271, 339] on div "THE SCENIC ROUTE (FEAT. RICK ROSS & ANDERSON .PAAK)" at bounding box center [203, 331] width 306 height 30
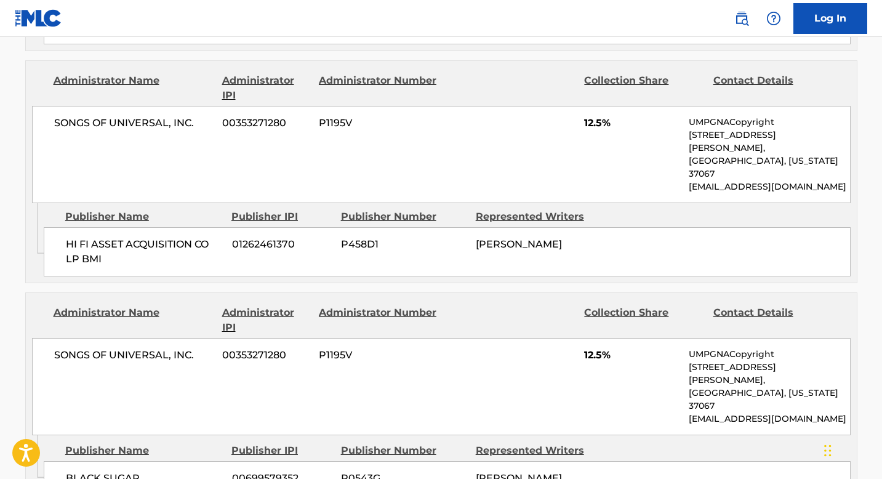
scroll to position [984, 0]
